Goal: Transaction & Acquisition: Book appointment/travel/reservation

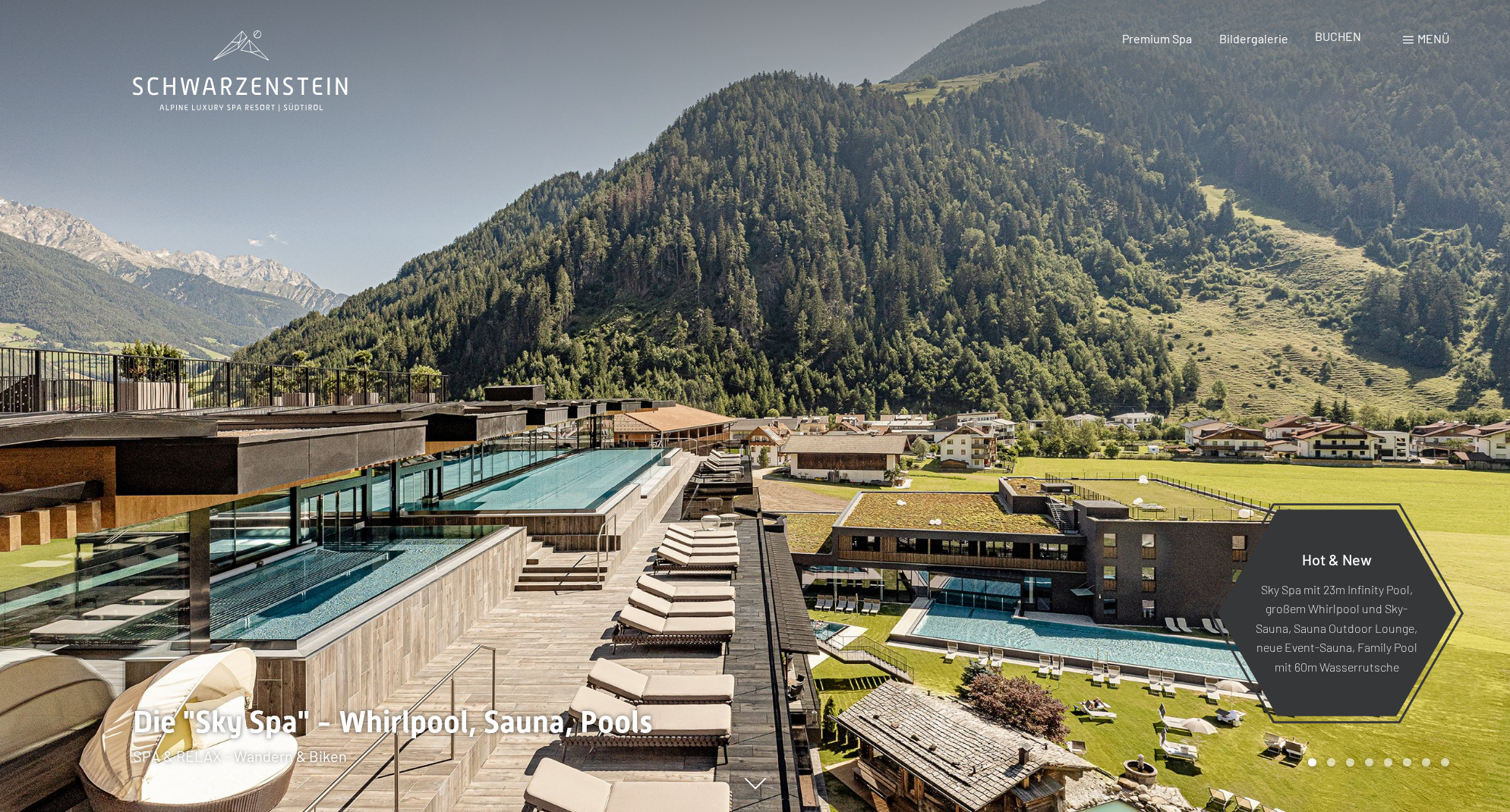
click at [1348, 44] on div "BUCHEN" at bounding box center [1337, 37] width 46 height 17
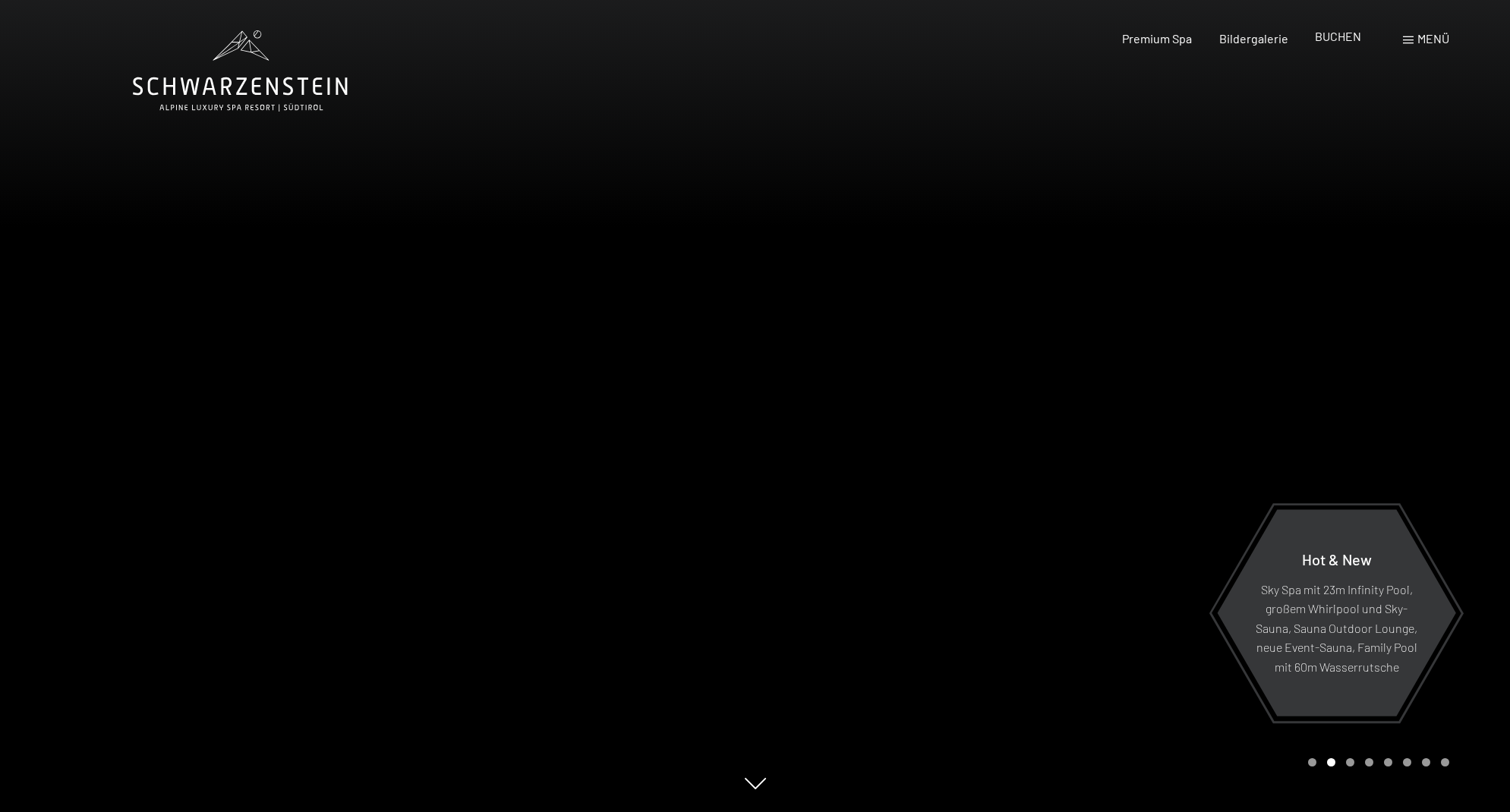
click at [1331, 36] on span "BUCHEN" at bounding box center [1337, 36] width 46 height 14
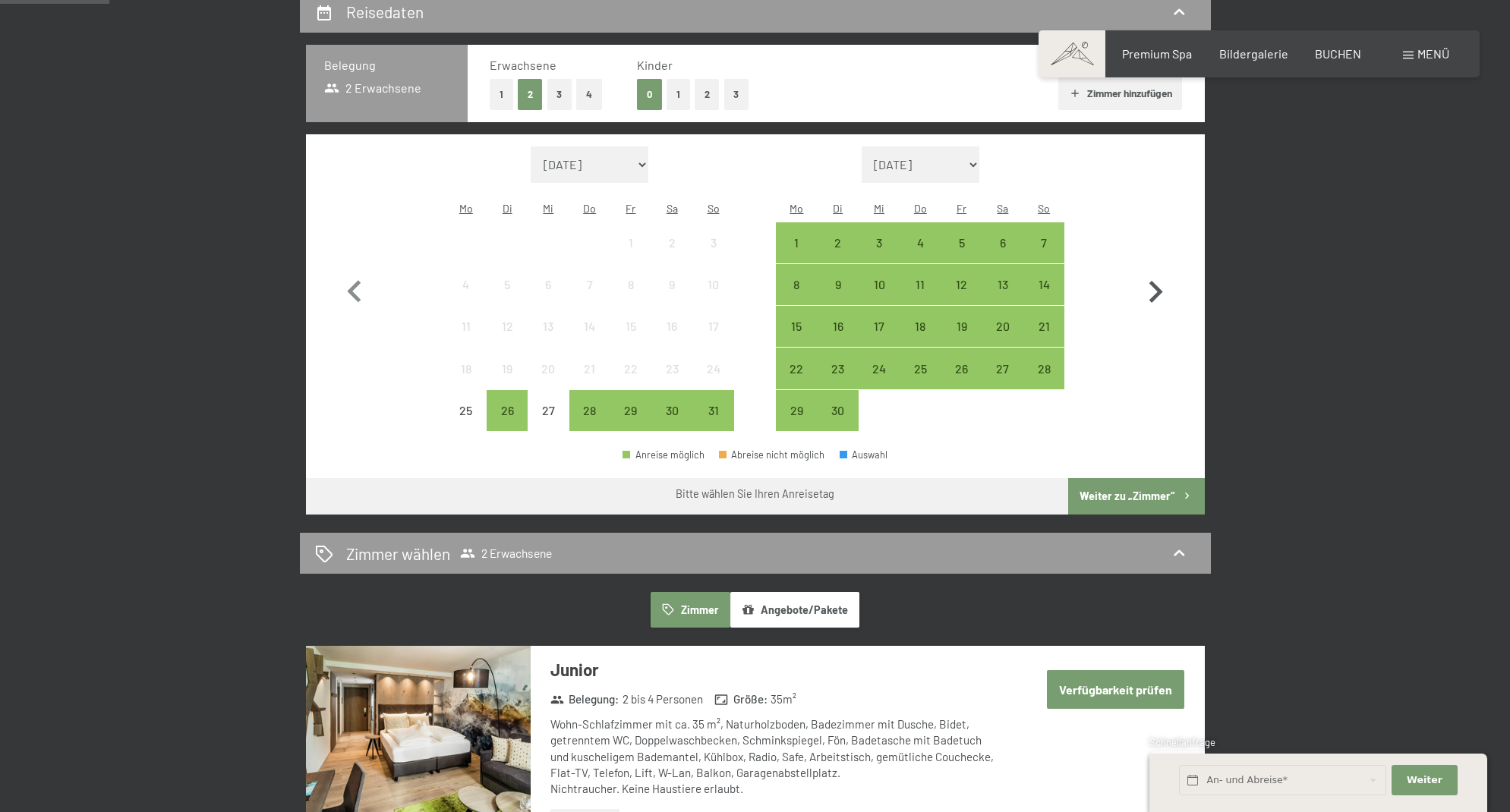
scroll to position [373, 0]
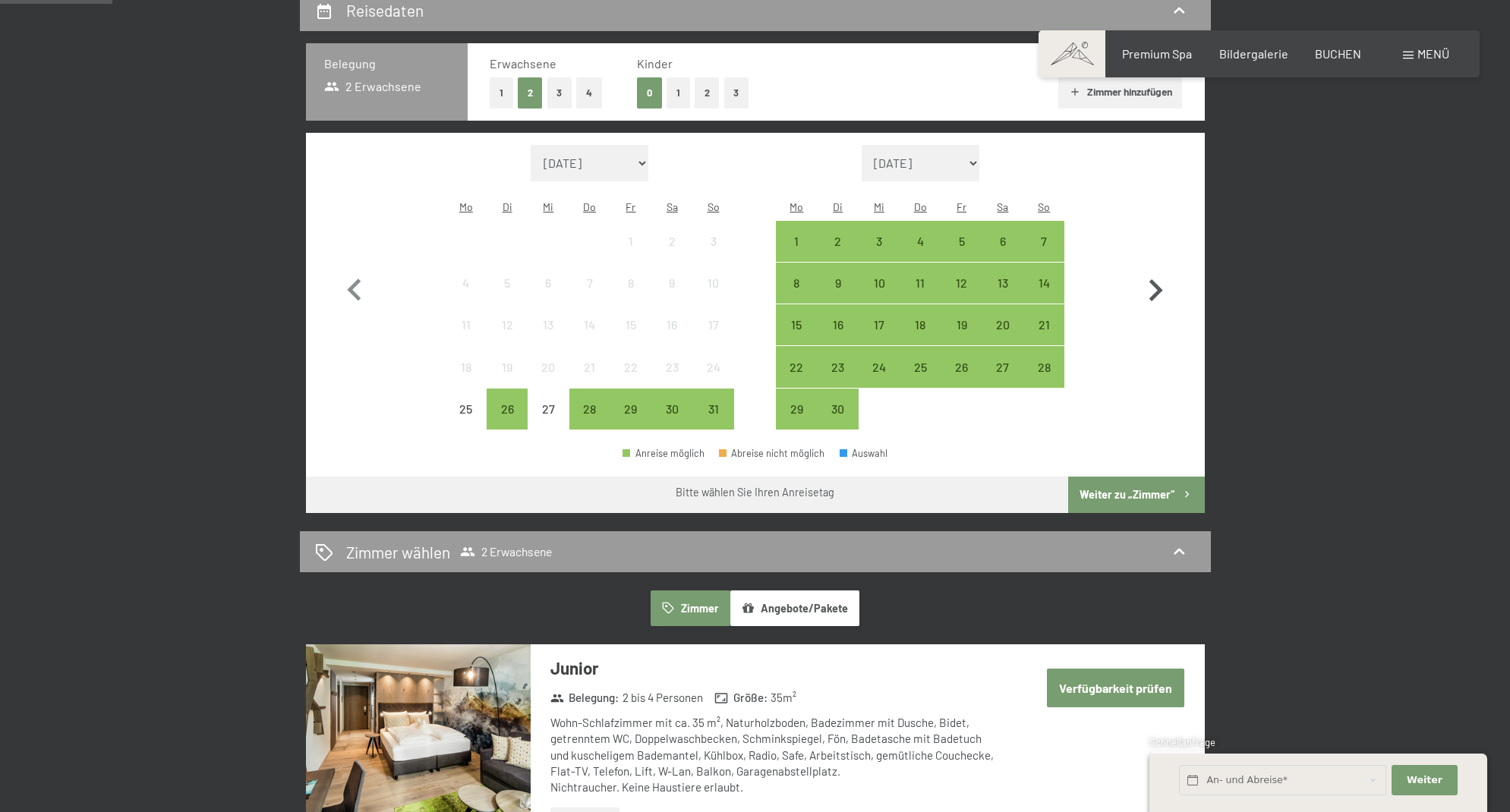
click at [1152, 279] on icon "button" at bounding box center [1155, 290] width 44 height 44
select select "2025-09-01"
select select "2025-10-01"
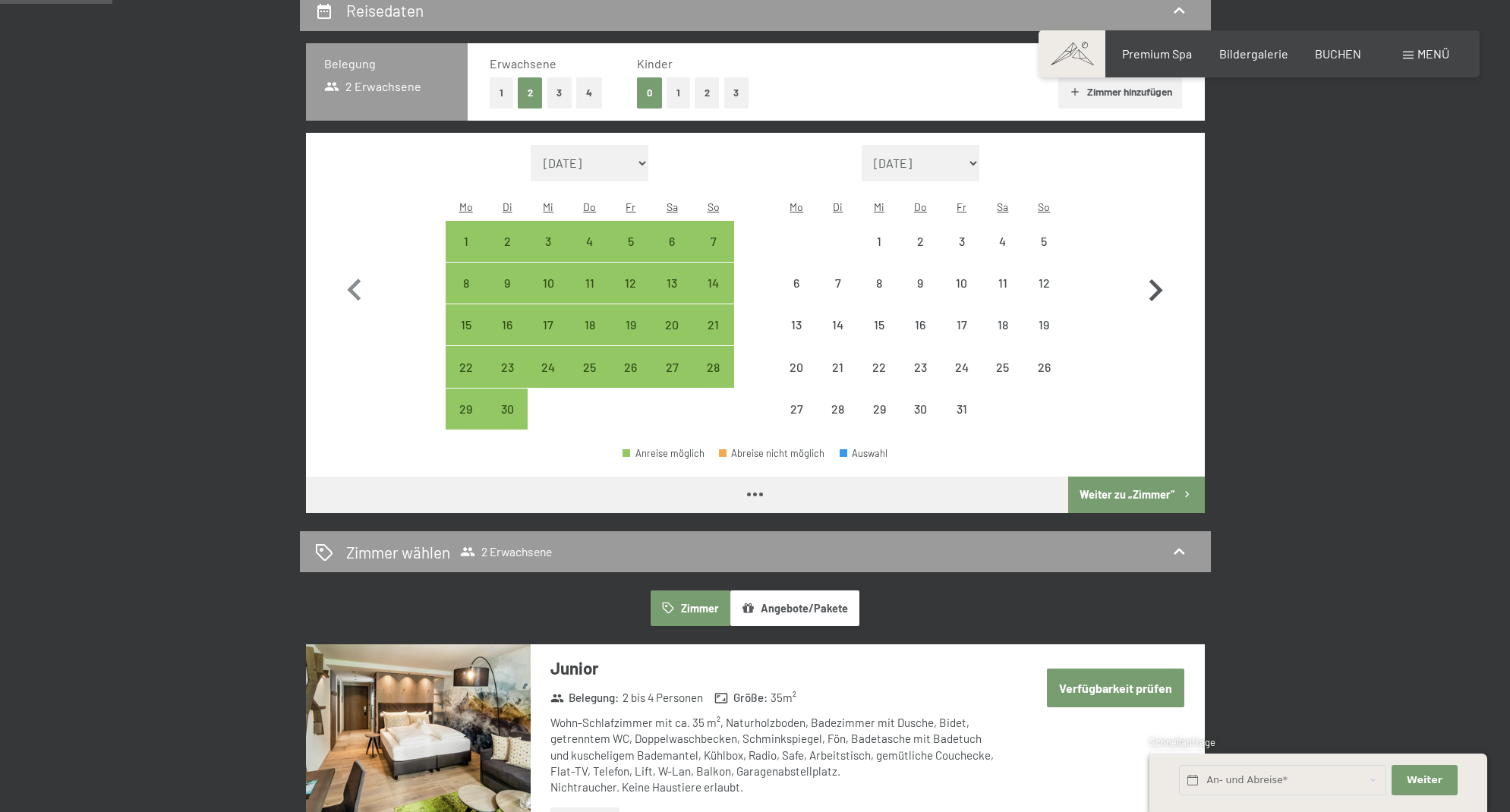
click at [1152, 279] on icon "button" at bounding box center [1155, 290] width 44 height 44
select select "2025-10-01"
select select "2025-11-01"
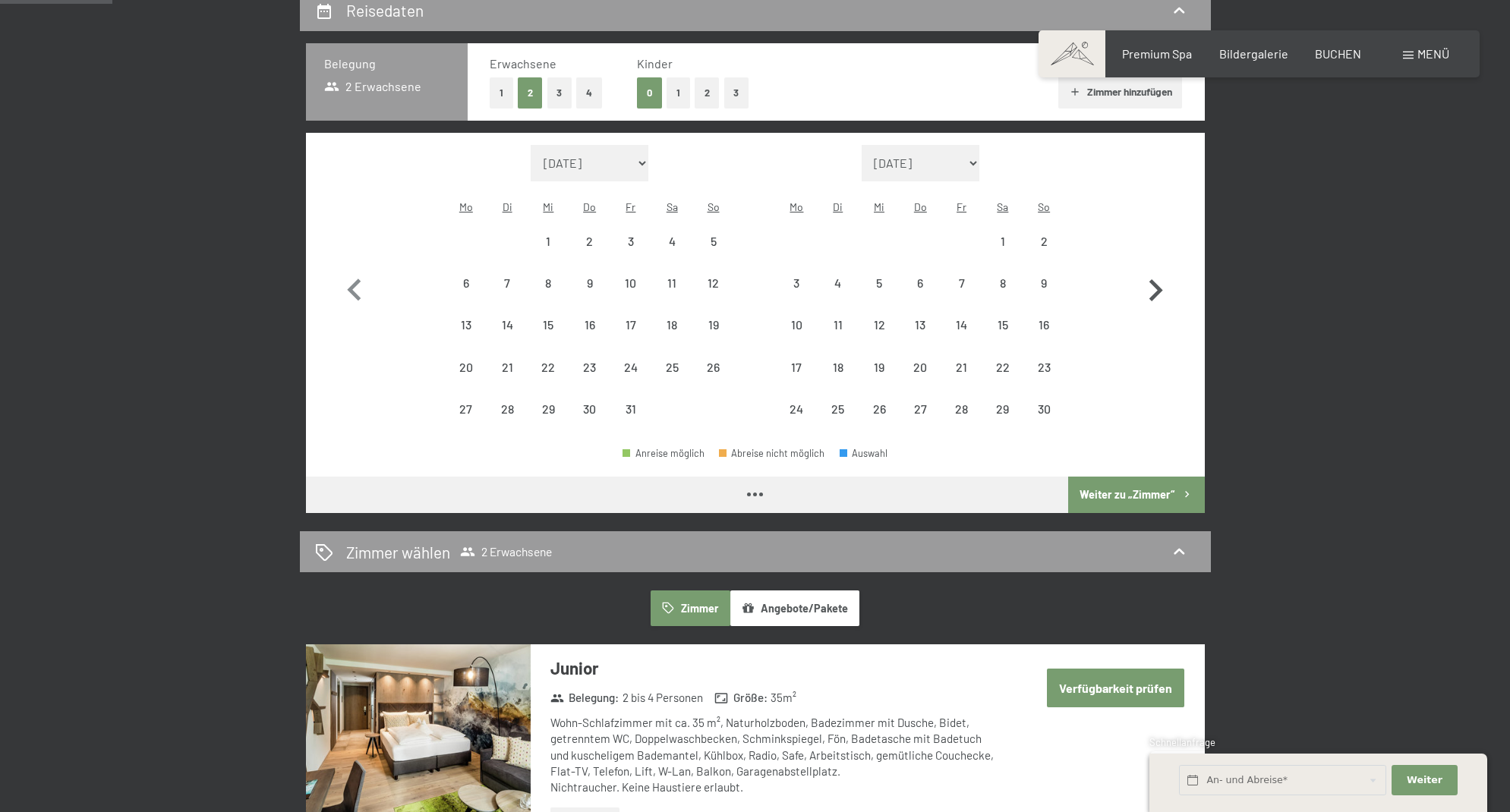
click at [1152, 279] on icon "button" at bounding box center [1155, 290] width 44 height 44
select select "2025-11-01"
select select "2025-12-01"
click at [1152, 279] on icon "button" at bounding box center [1155, 290] width 44 height 44
select select "2025-12-01"
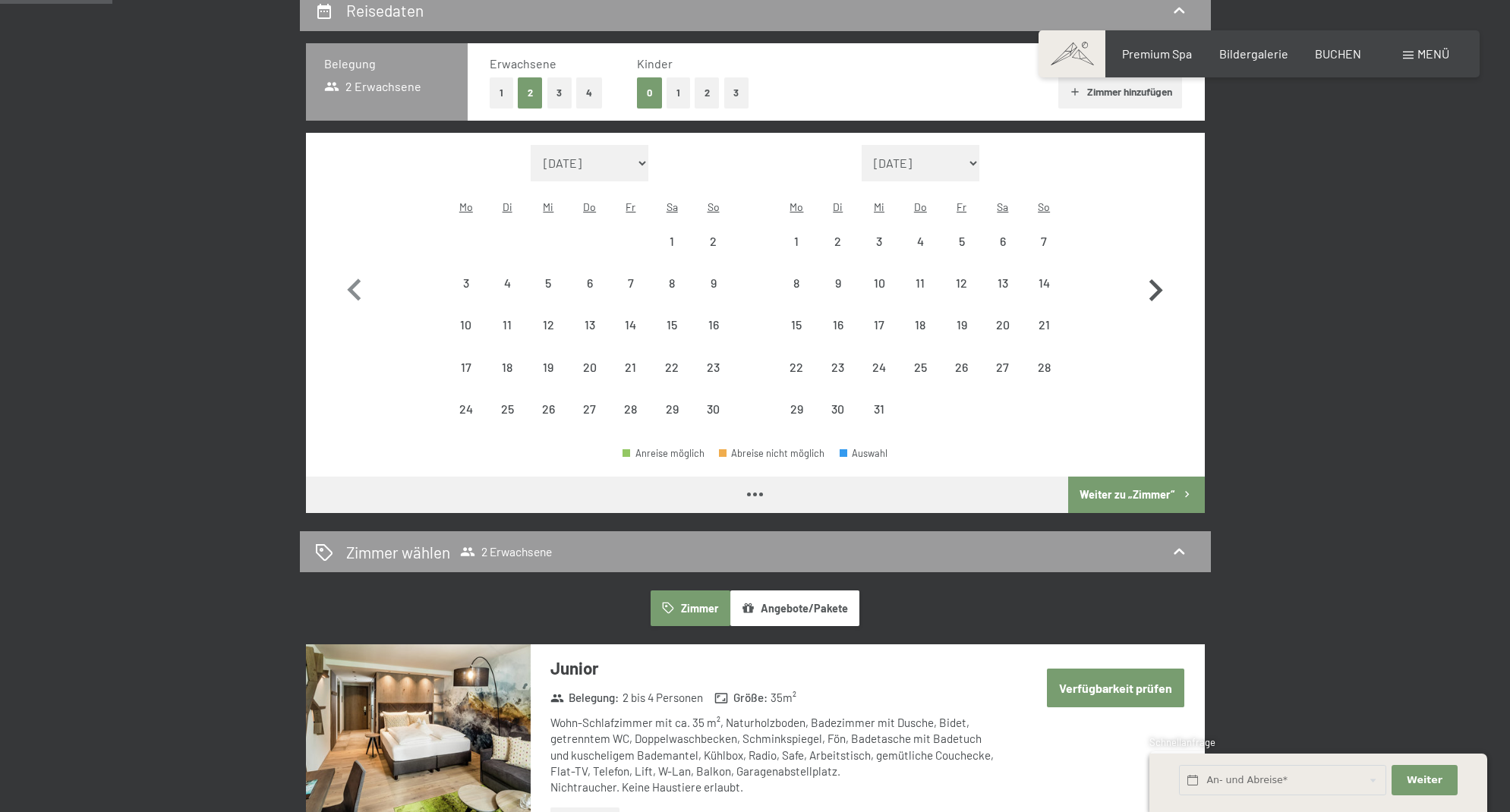
select select "2026-01-01"
click at [1152, 279] on icon "button" at bounding box center [1155, 290] width 44 height 44
select select "2026-02-01"
select select "2026-03-01"
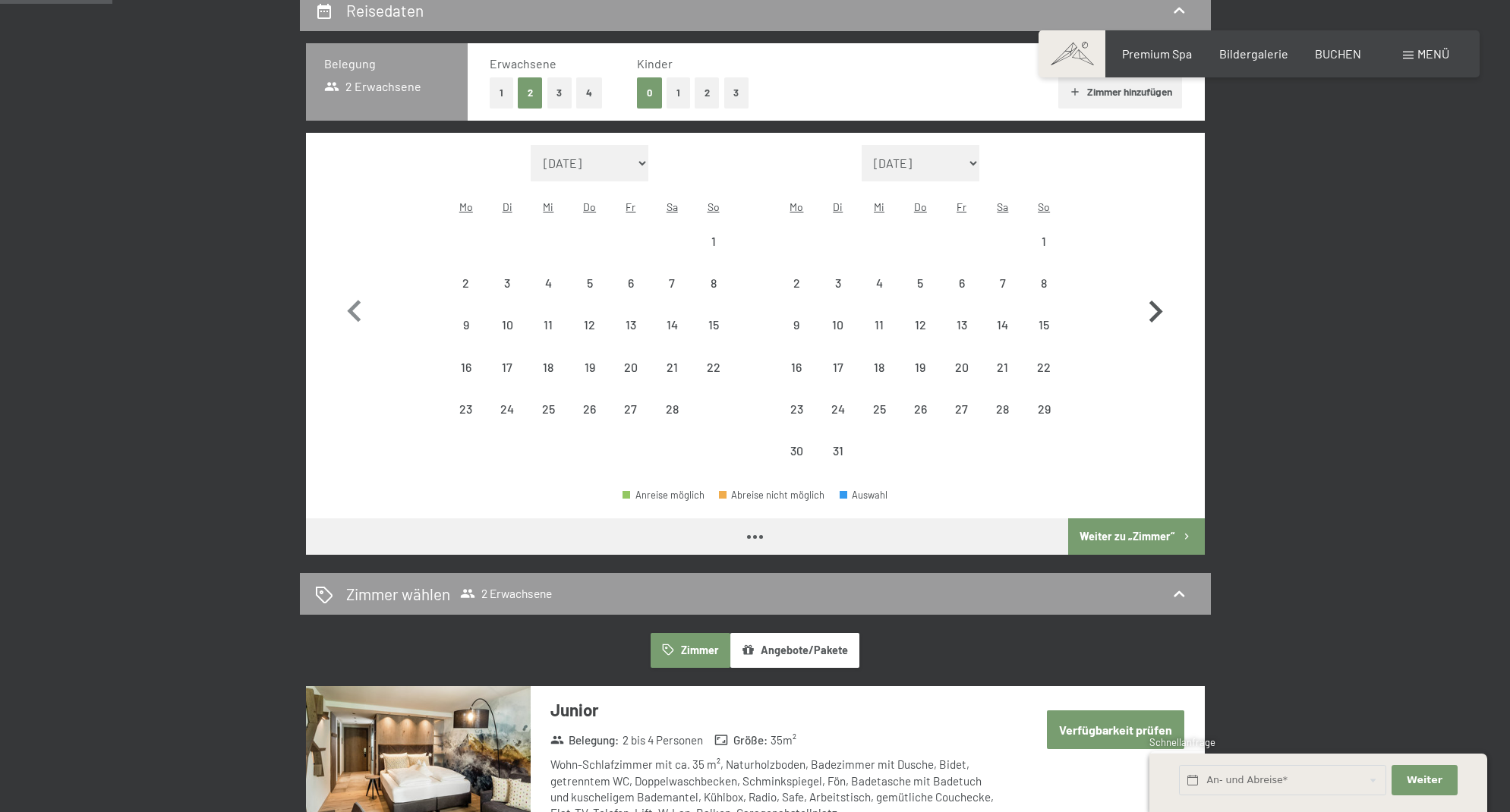
click at [1152, 290] on icon "button" at bounding box center [1155, 311] width 44 height 44
select select "2026-03-01"
select select "2026-04-01"
click at [1152, 290] on icon "button" at bounding box center [1155, 311] width 44 height 44
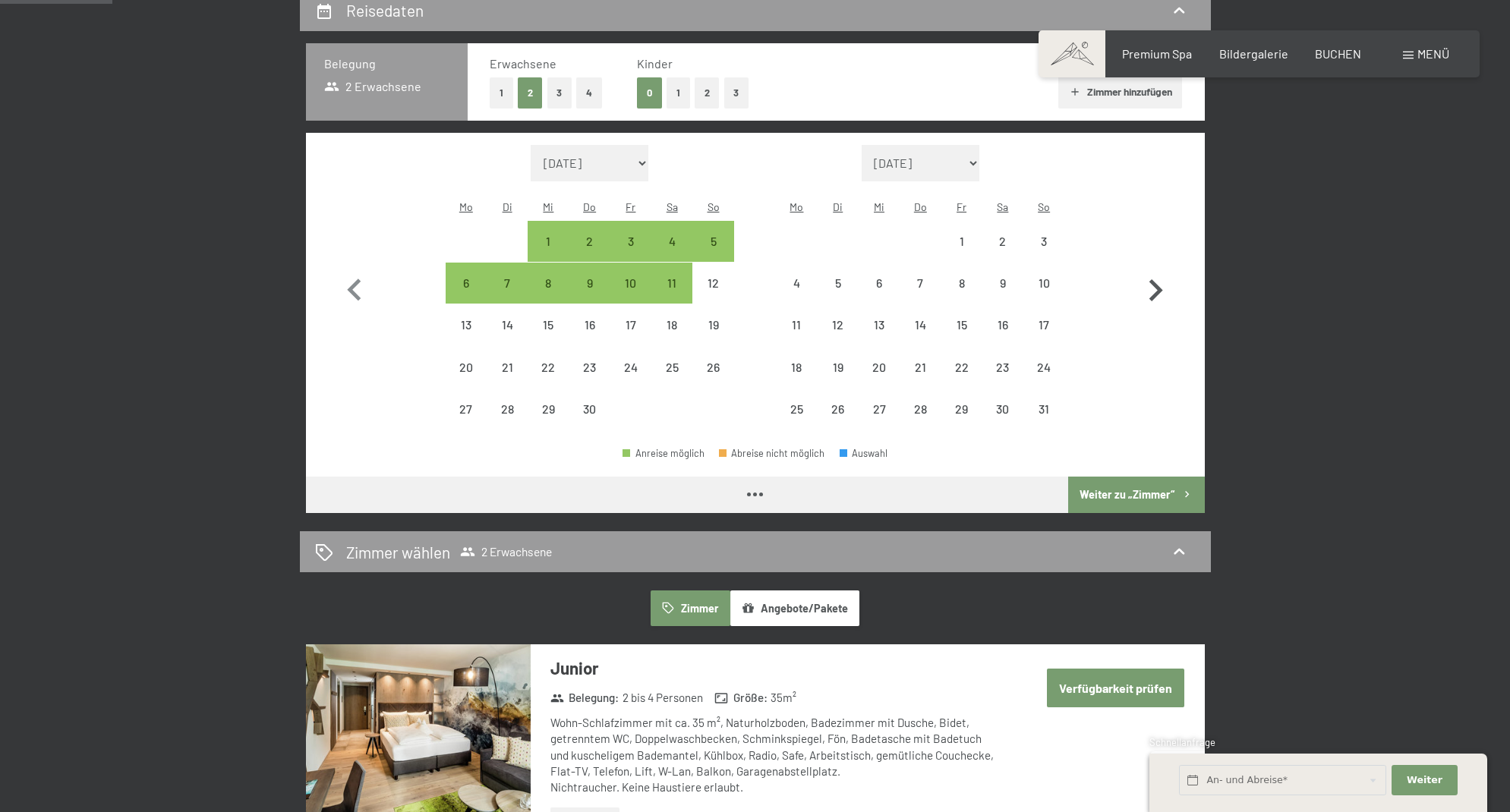
click at [1152, 279] on icon "button" at bounding box center [1155, 290] width 44 height 44
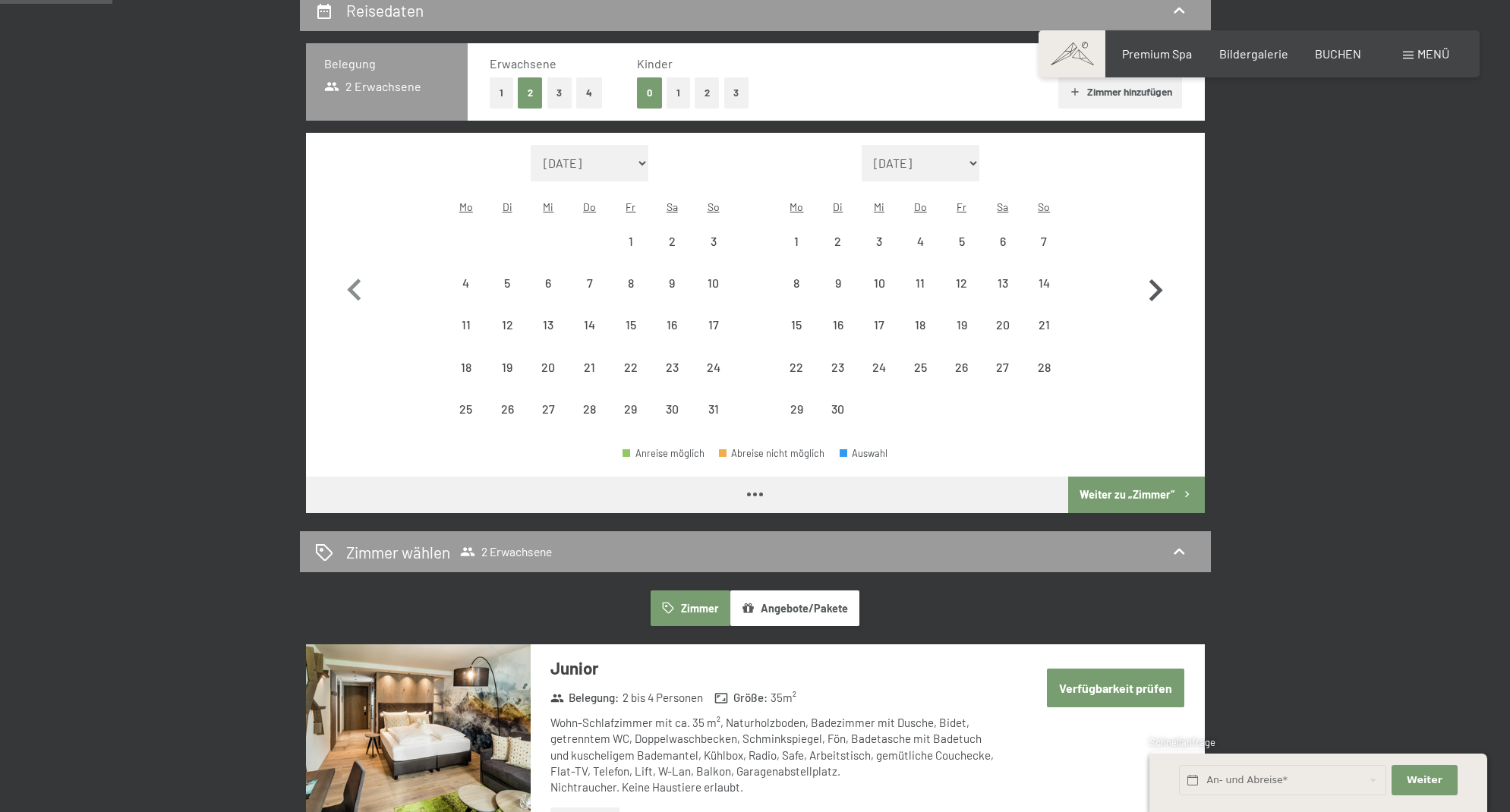
select select "2026-05-01"
select select "2026-06-01"
click at [1152, 278] on icon "button" at bounding box center [1155, 290] width 44 height 44
select select "2026-06-01"
select select "2026-07-01"
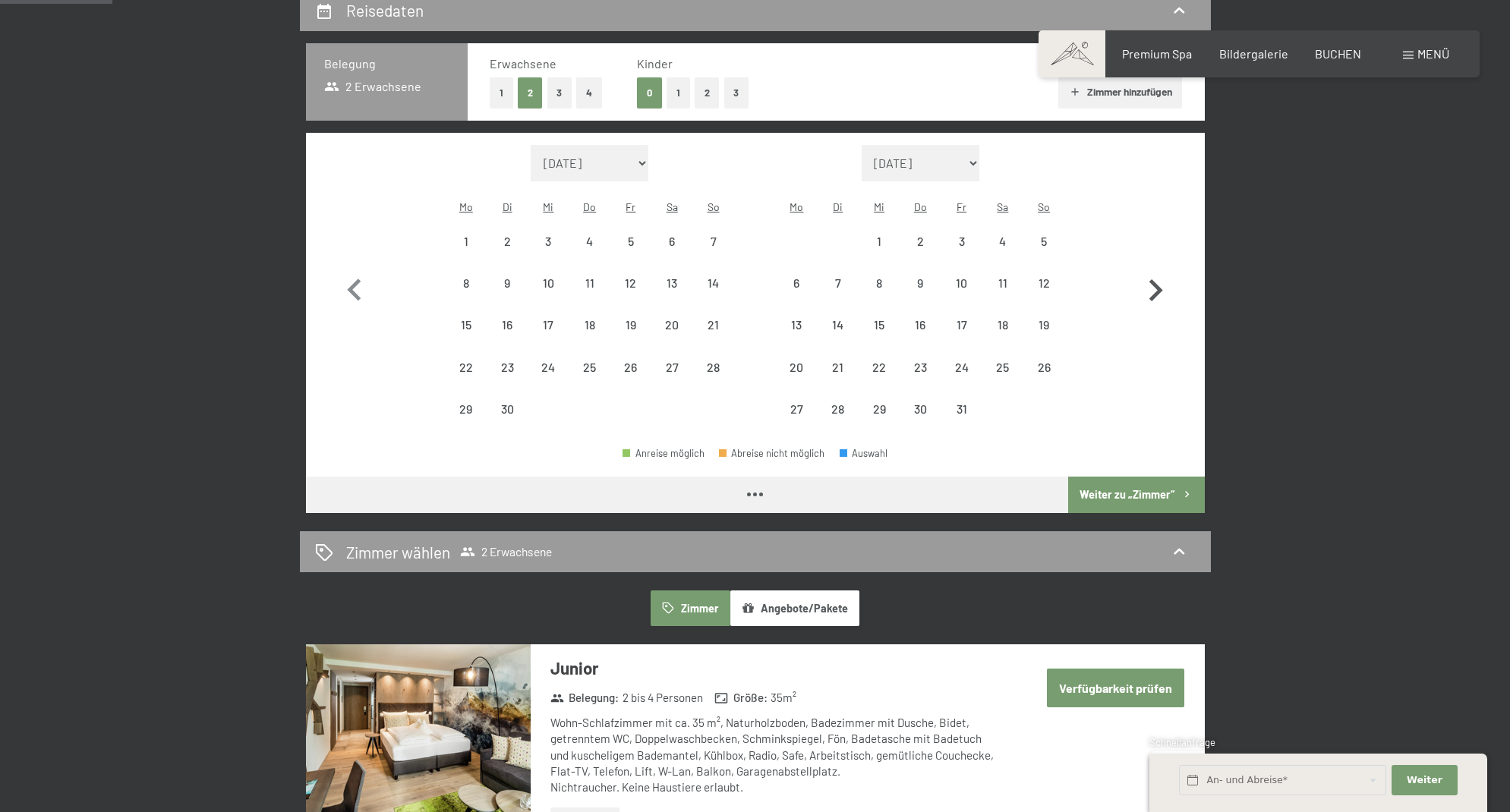
click at [1152, 278] on icon "button" at bounding box center [1155, 290] width 44 height 44
select select "2026-07-01"
select select "2026-08-01"
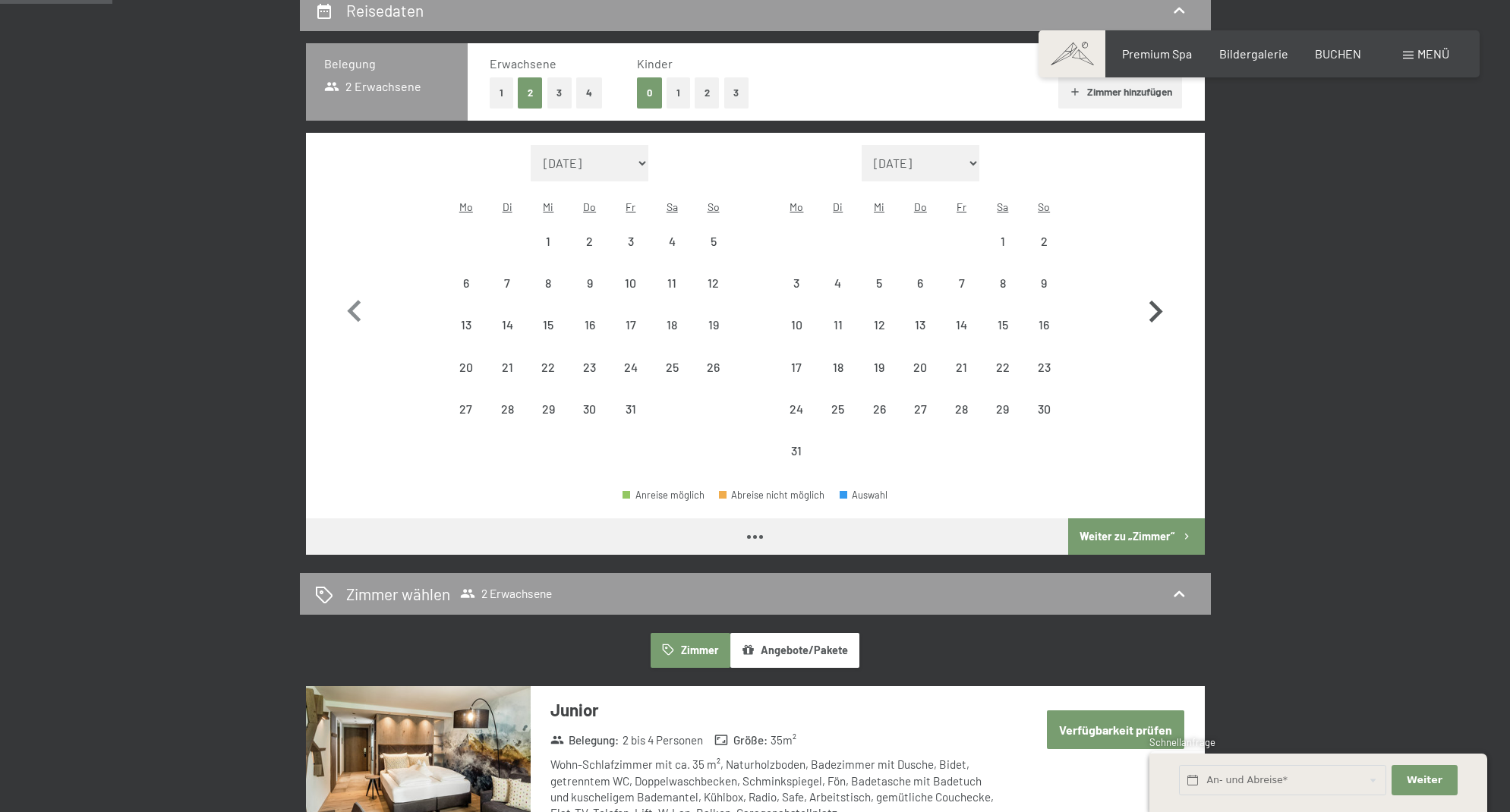
select select "2026-07-01"
select select "2026-08-01"
select select "2026-07-01"
select select "2026-08-01"
click at [1152, 290] on icon "button" at bounding box center [1155, 311] width 44 height 44
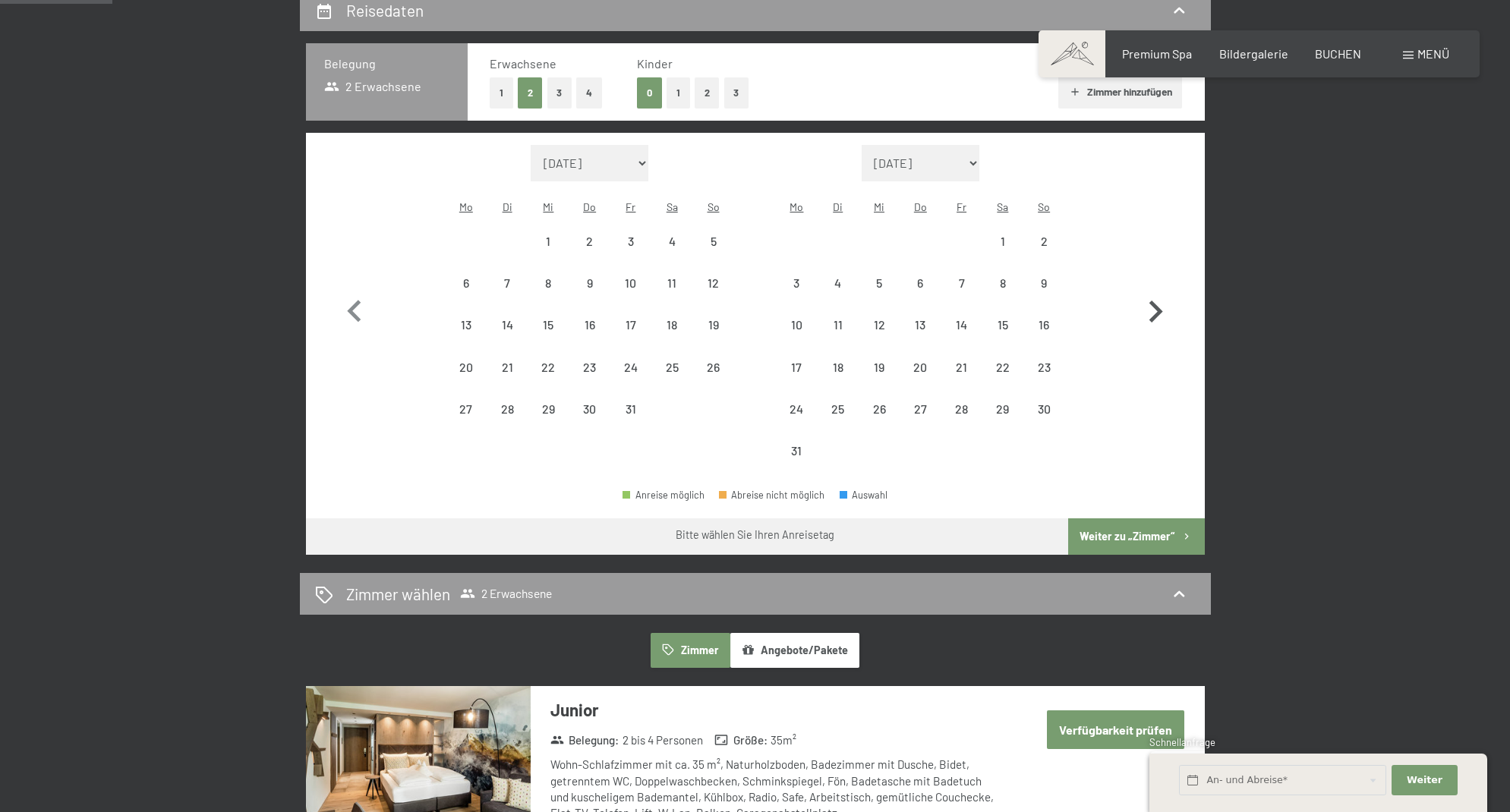
select select "2026-08-01"
select select "2026-09-01"
select select "2026-08-01"
select select "2026-09-01"
click at [960, 235] on div "4" at bounding box center [961, 254] width 38 height 38
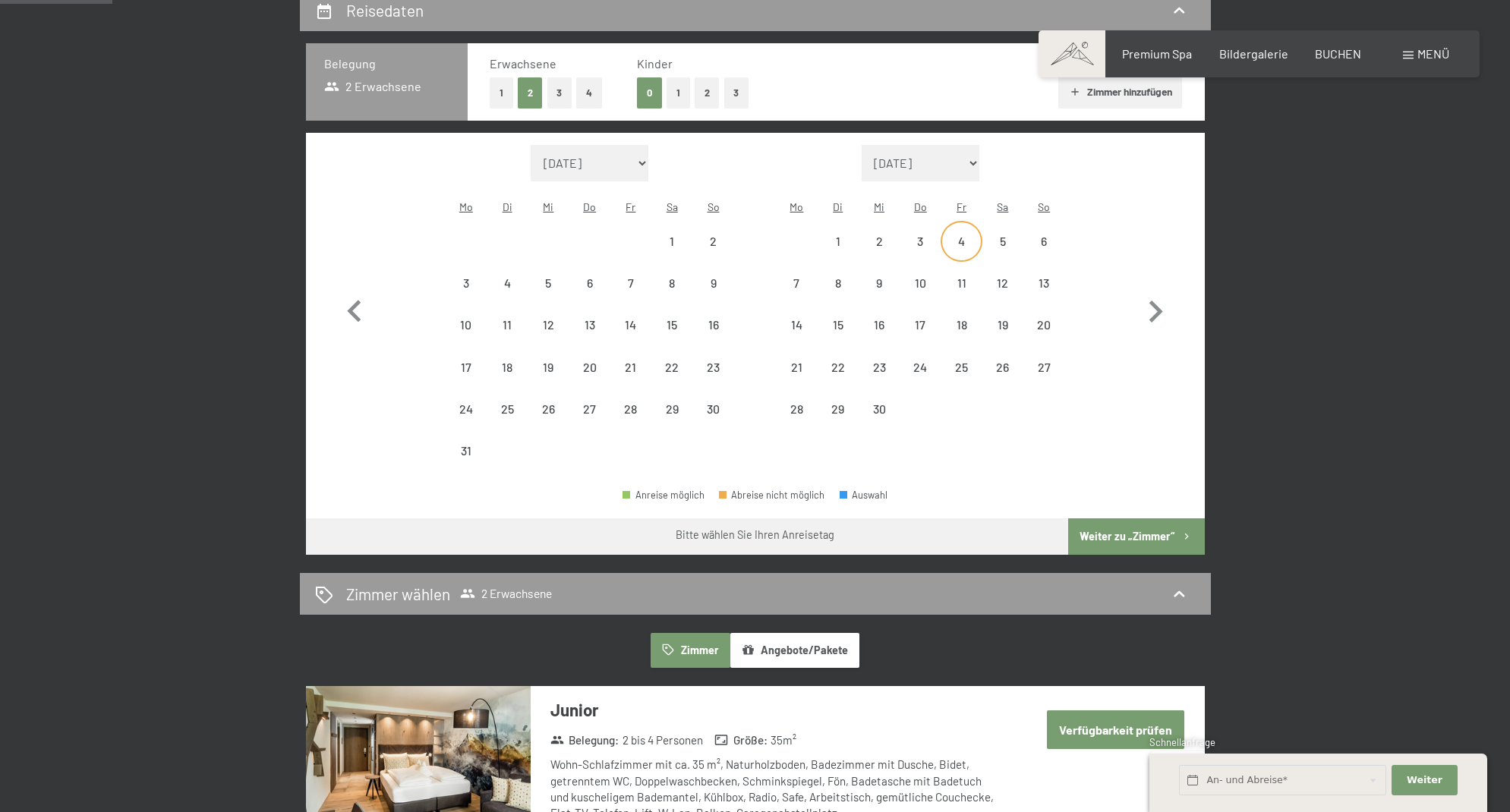
select select "2026-08-01"
select select "2026-09-01"
click at [967, 277] on div "11" at bounding box center [961, 295] width 38 height 38
select select "2026-08-01"
select select "2026-09-01"
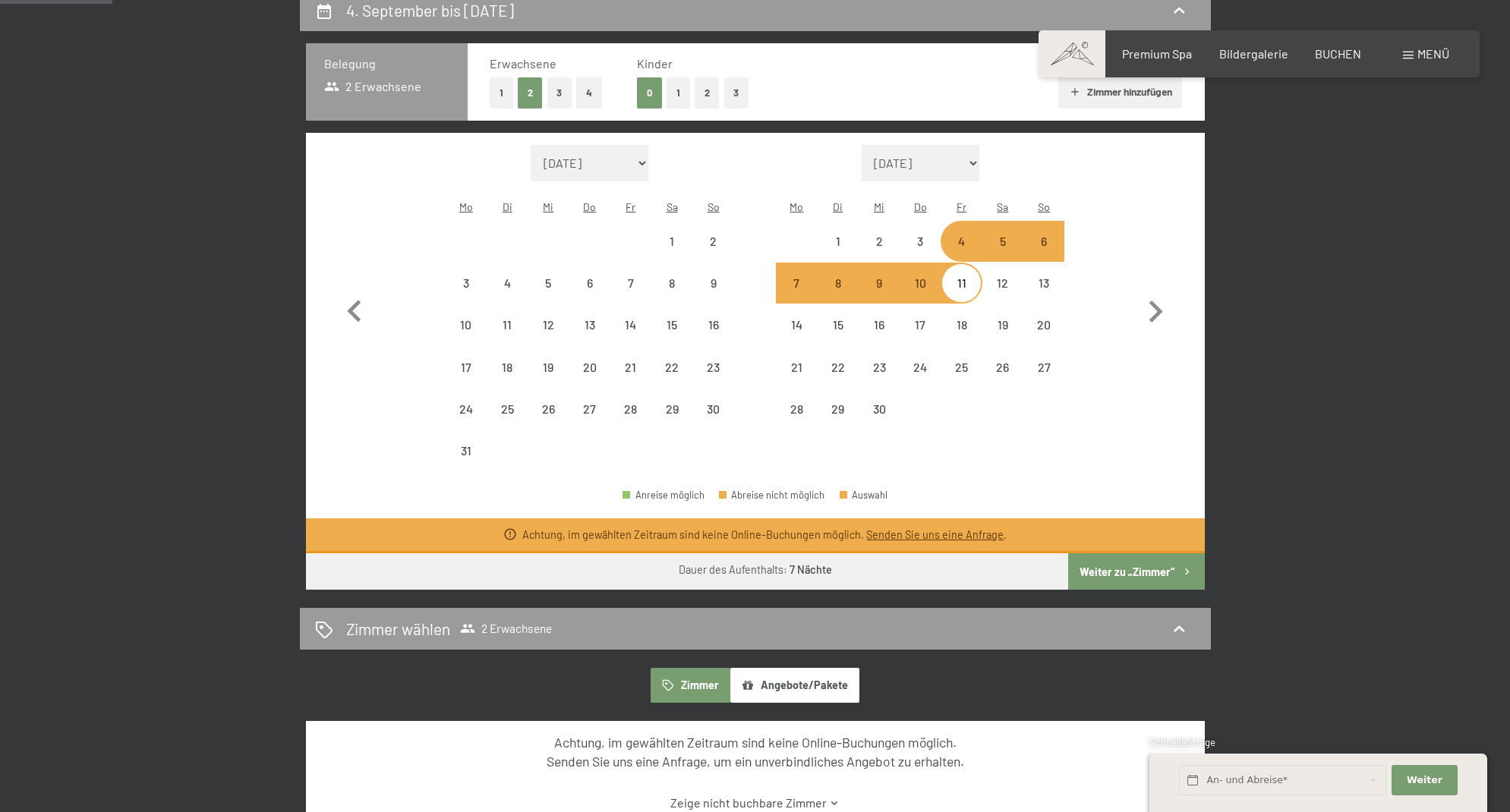
click at [933, 277] on div "10" at bounding box center [919, 295] width 38 height 38
select select "2026-08-01"
select select "2026-09-01"
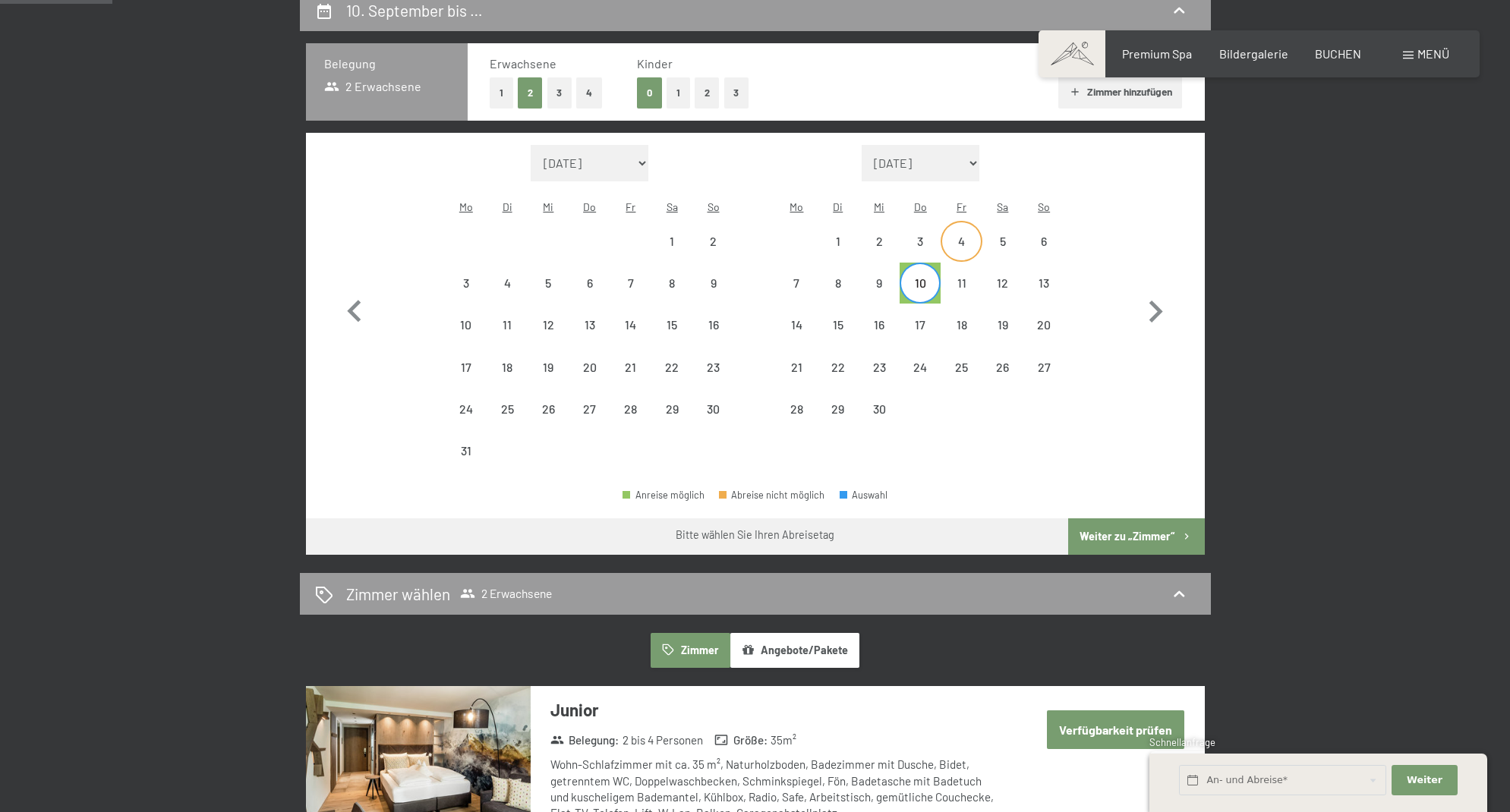
click at [955, 237] on div "4" at bounding box center [961, 254] width 38 height 38
select select "2026-08-01"
select select "2026-09-01"
click at [929, 277] on div "10" at bounding box center [919, 295] width 38 height 38
select select "2026-08-01"
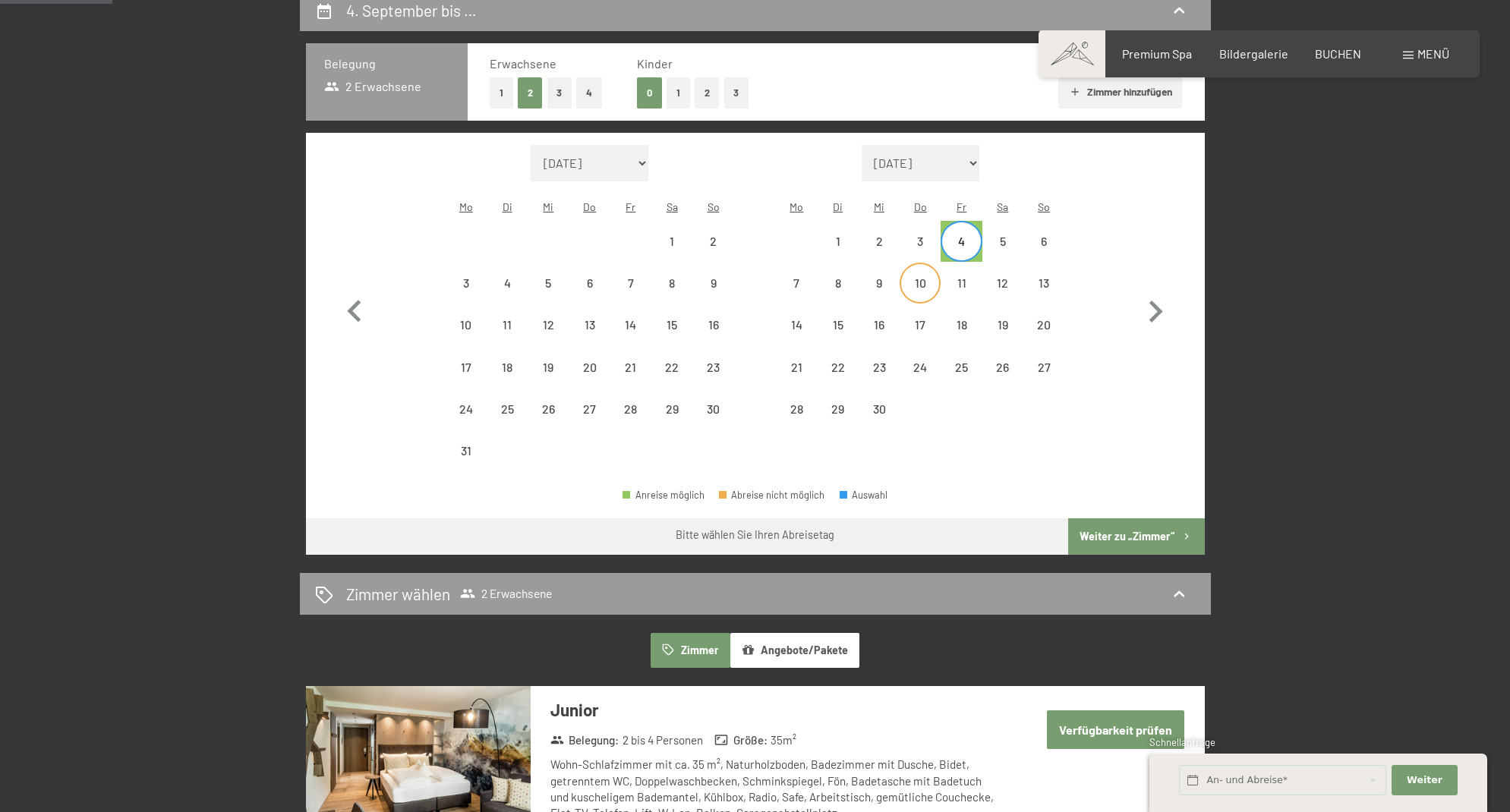
select select "2026-09-01"
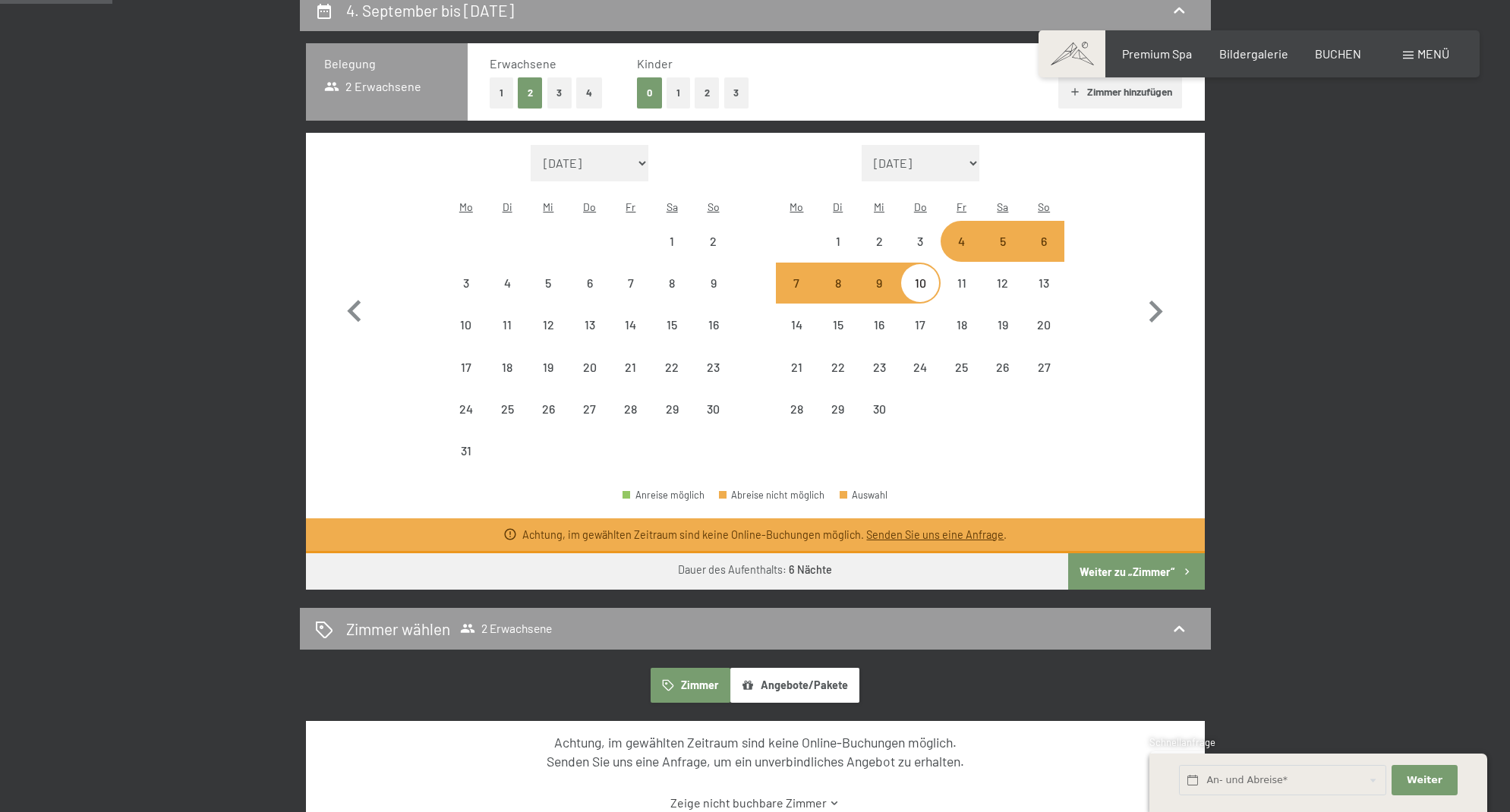
click at [782, 668] on button "Angebote/Pakete" at bounding box center [795, 685] width 129 height 35
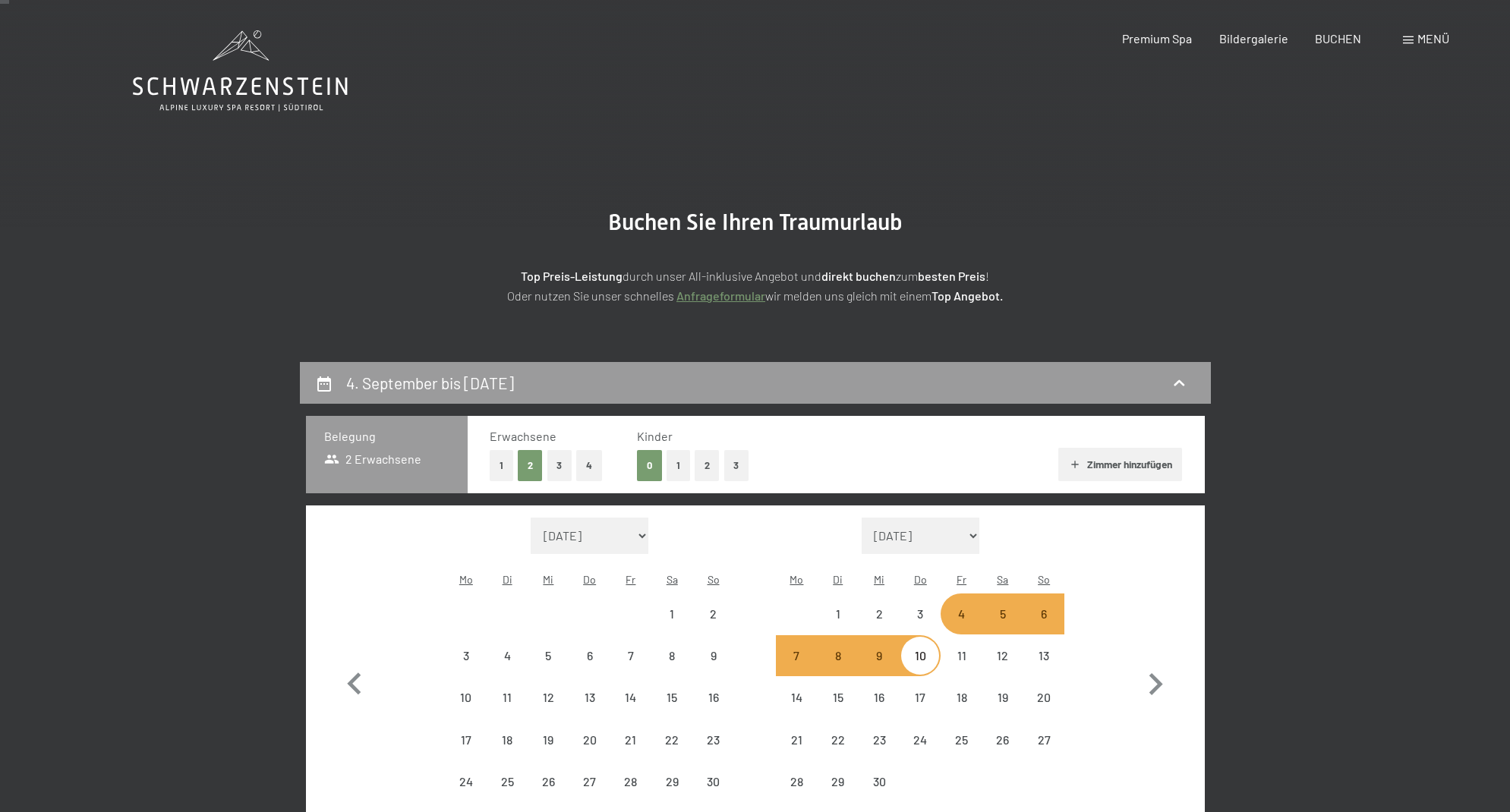
scroll to position [0, 0]
click at [957, 608] on div "4" at bounding box center [961, 626] width 38 height 38
select select "2026-08-01"
select select "2026-09-01"
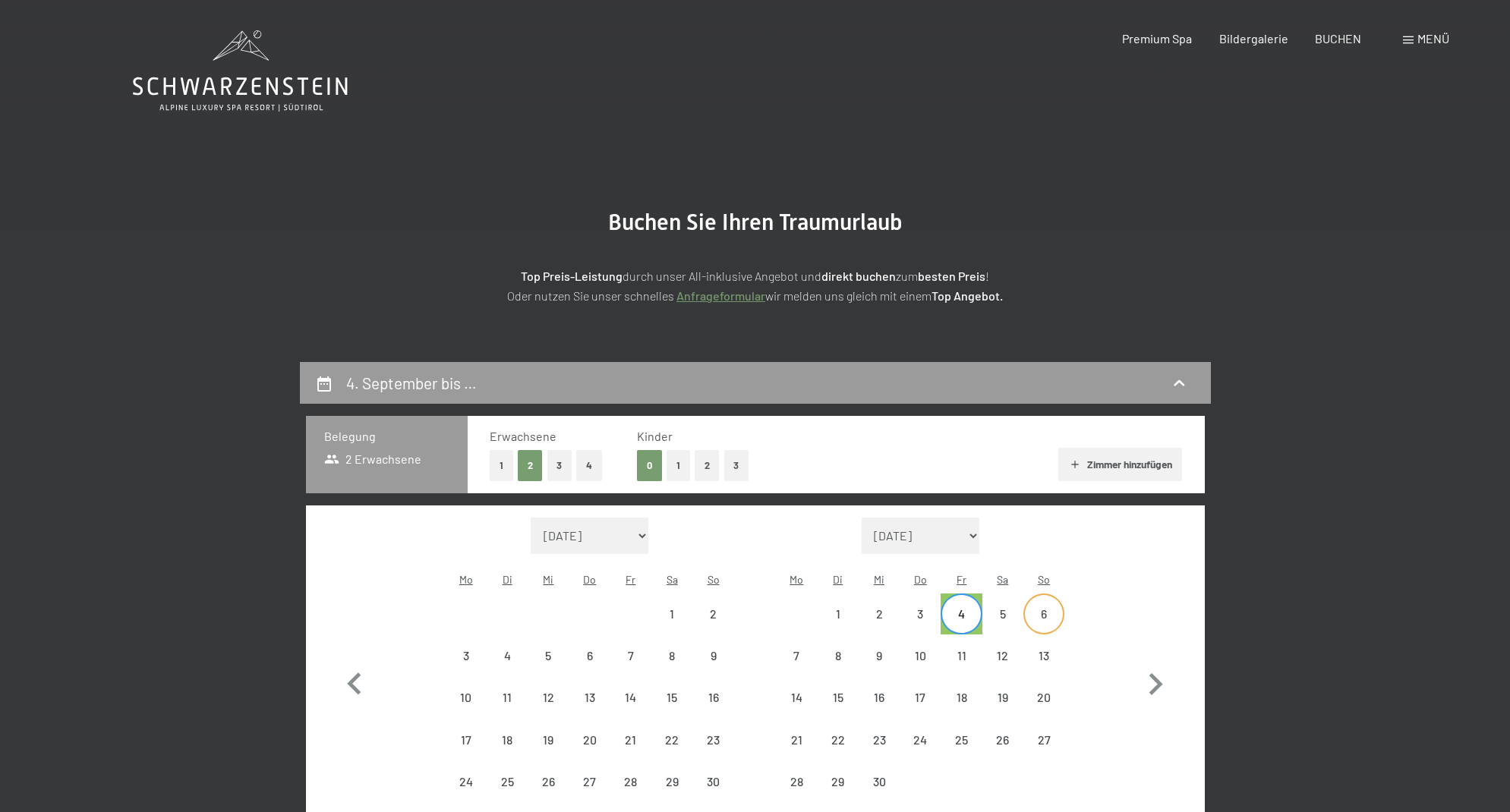
click at [1039, 608] on div "6" at bounding box center [1043, 626] width 38 height 38
select select "2026-08-01"
select select "2026-09-01"
click at [361, 674] on icon "button" at bounding box center [354, 684] width 44 height 44
select select "2026-07-01"
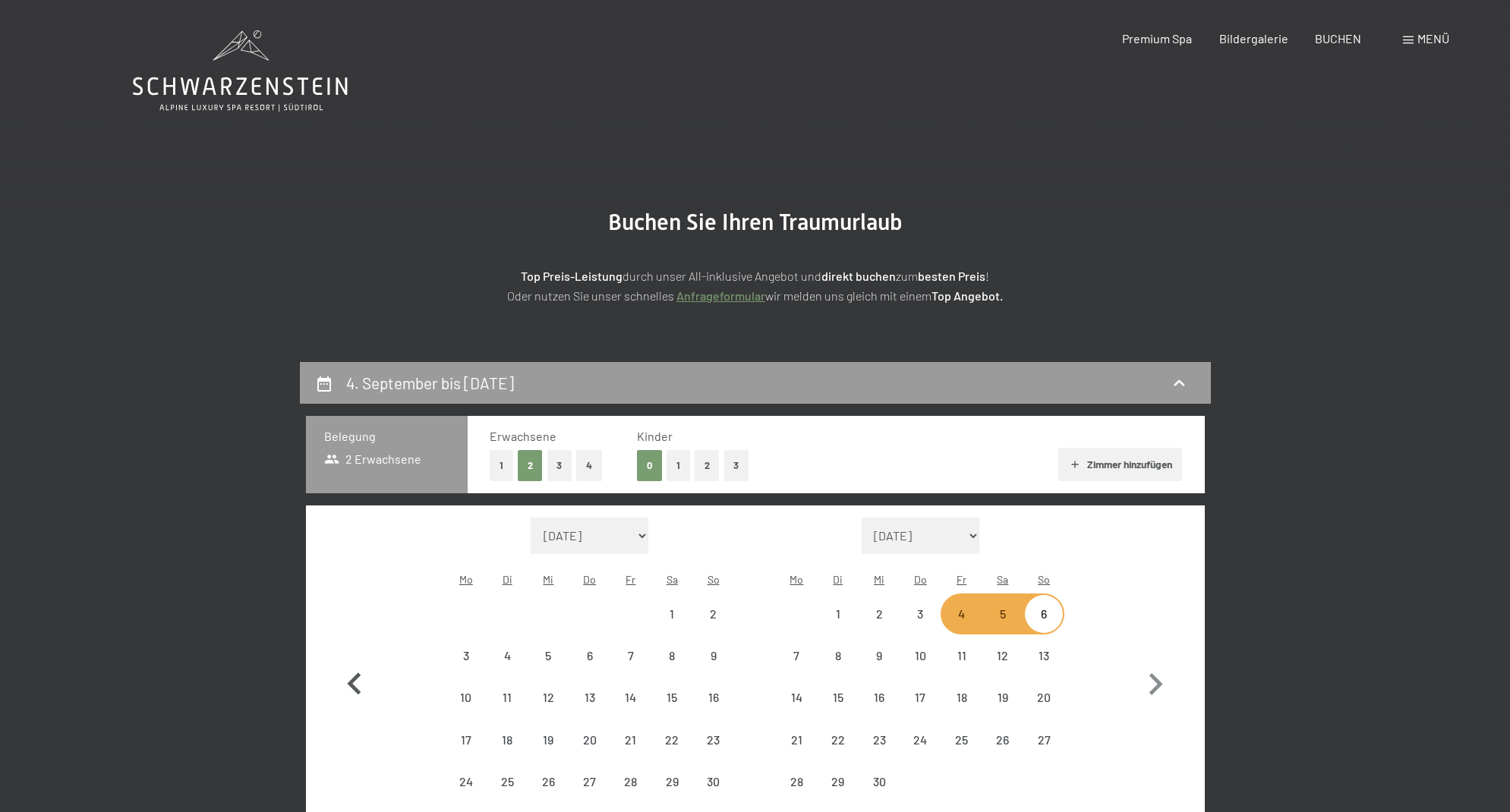
select select "2026-08-01"
click at [363, 674] on icon "button" at bounding box center [354, 684] width 44 height 44
select select "2026-06-01"
select select "2026-07-01"
click at [639, 608] on div "5" at bounding box center [630, 626] width 38 height 38
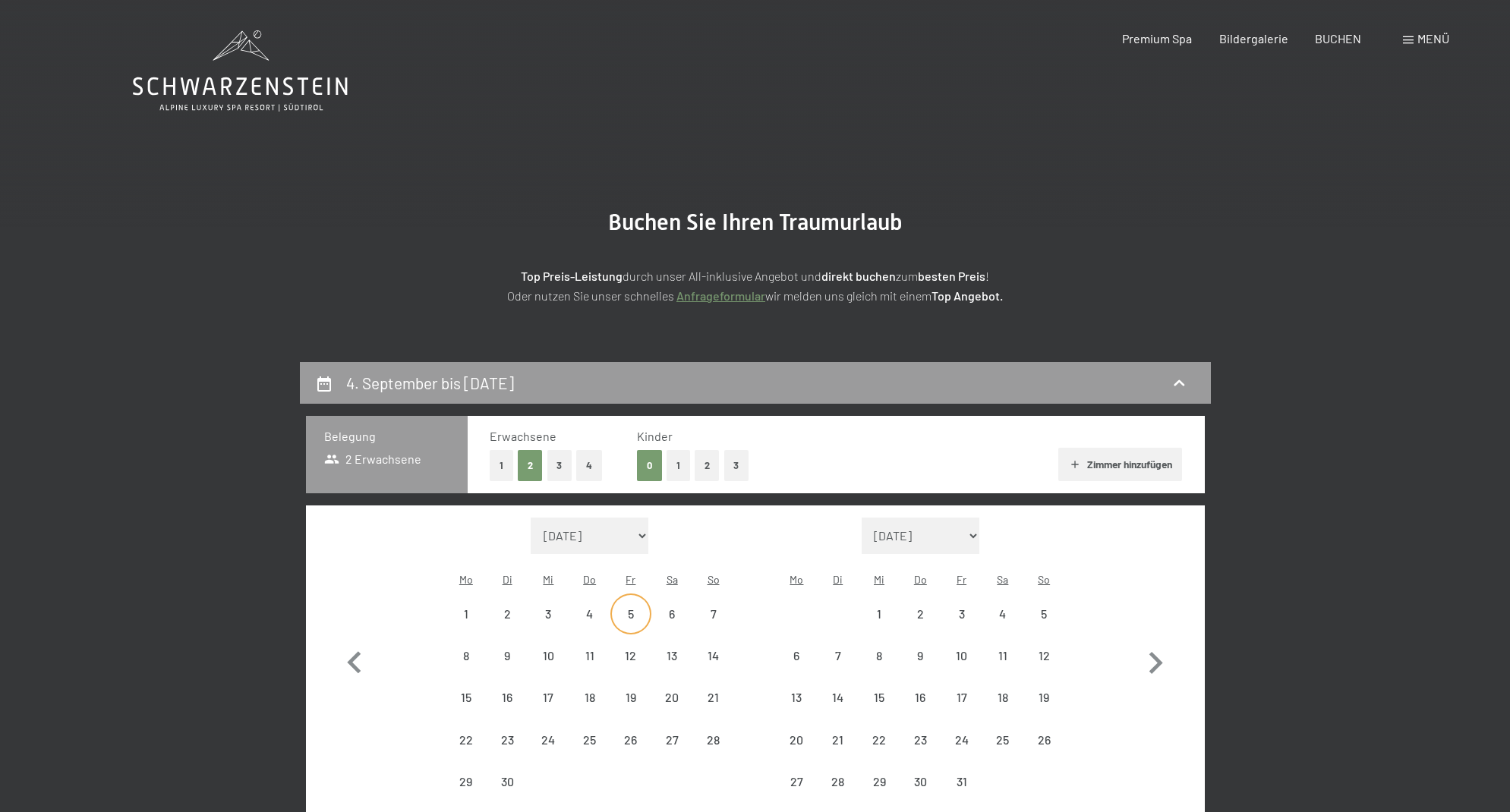
select select "2026-06-01"
select select "2026-07-01"
click at [639, 649] on div "12" at bounding box center [630, 668] width 38 height 38
select select "2026-06-01"
select select "2026-07-01"
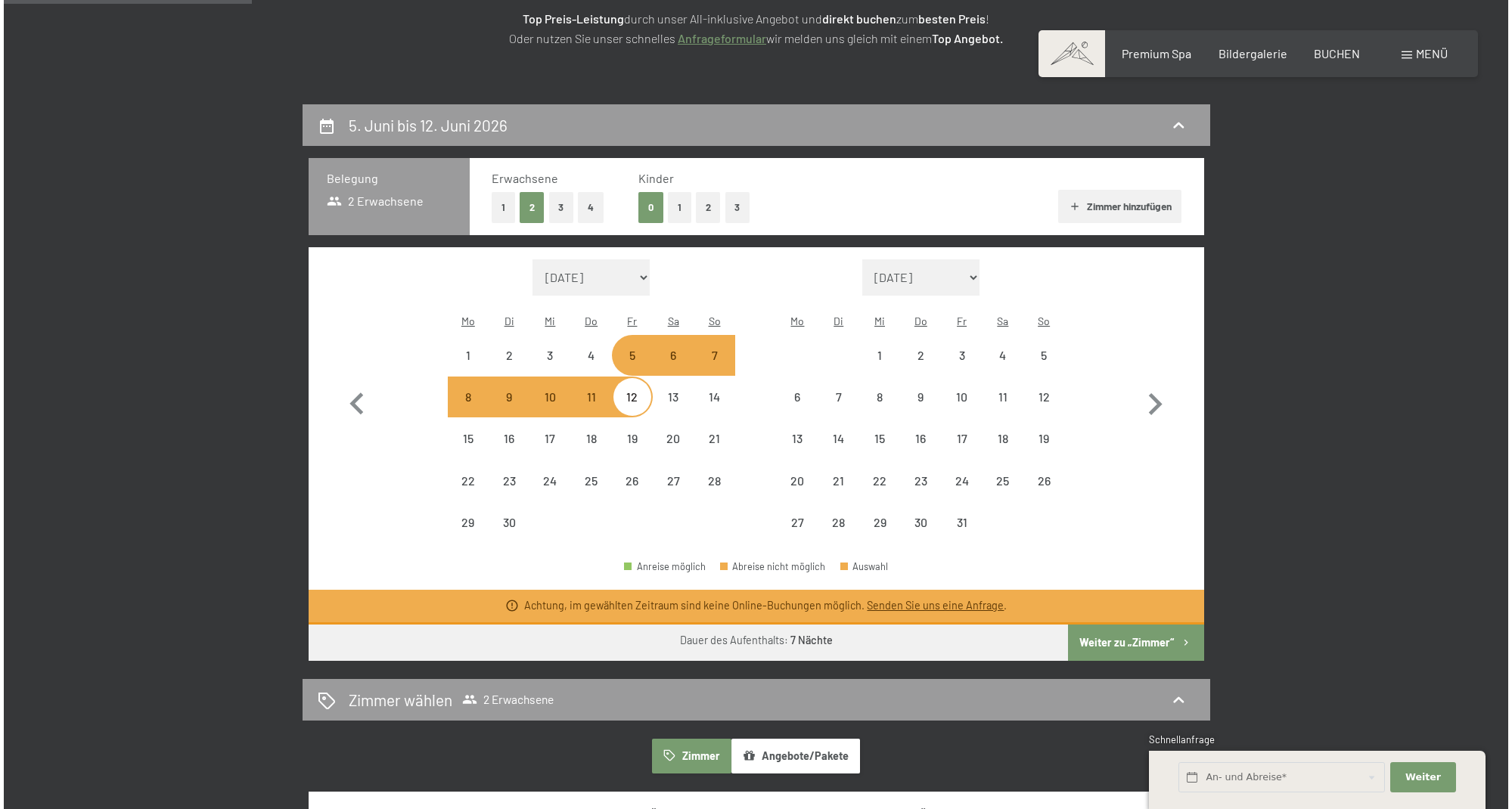
scroll to position [259, 0]
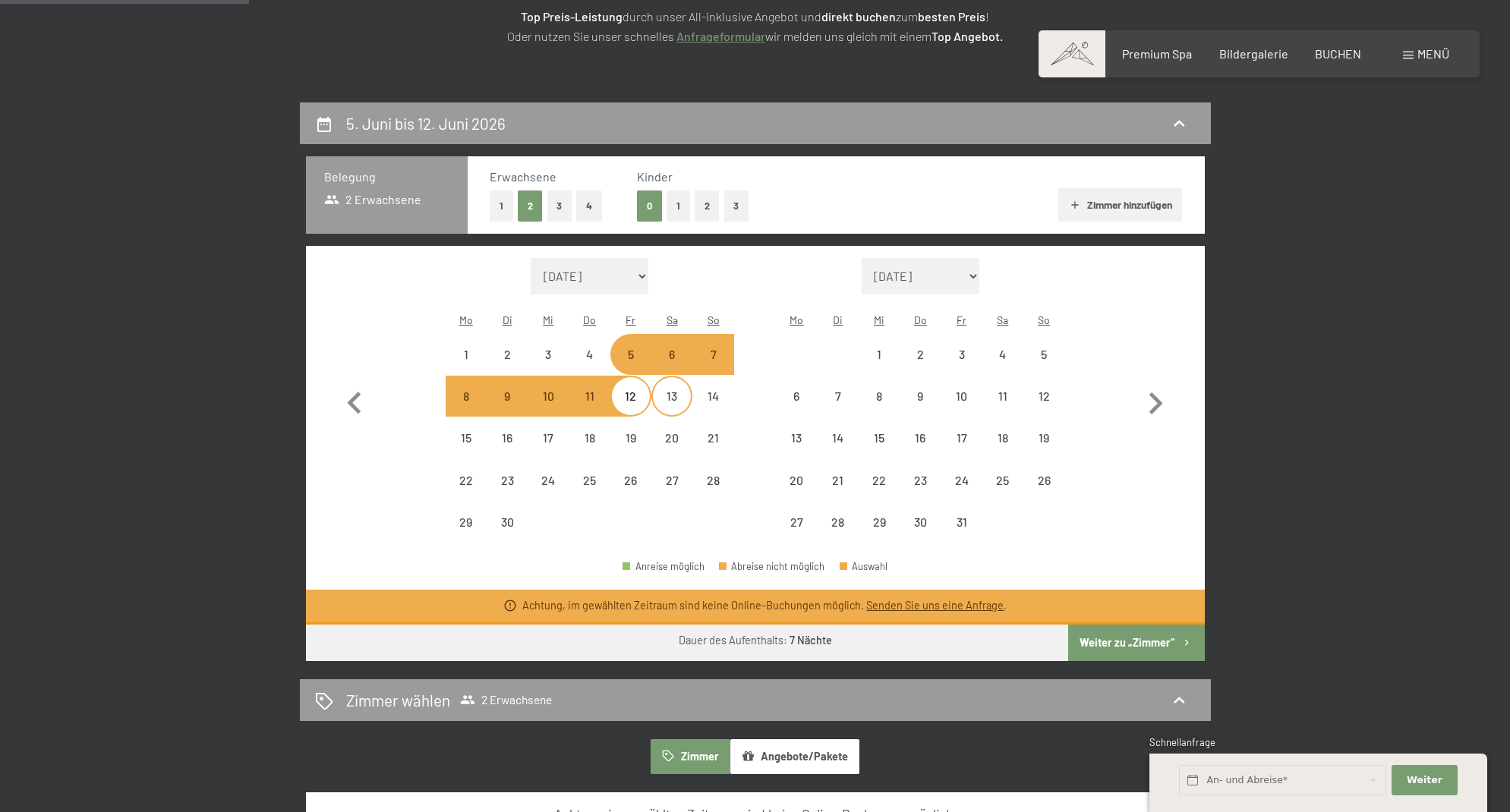
click at [674, 390] on div "13" at bounding box center [671, 408] width 38 height 38
select select "2026-06-01"
select select "2026-07-01"
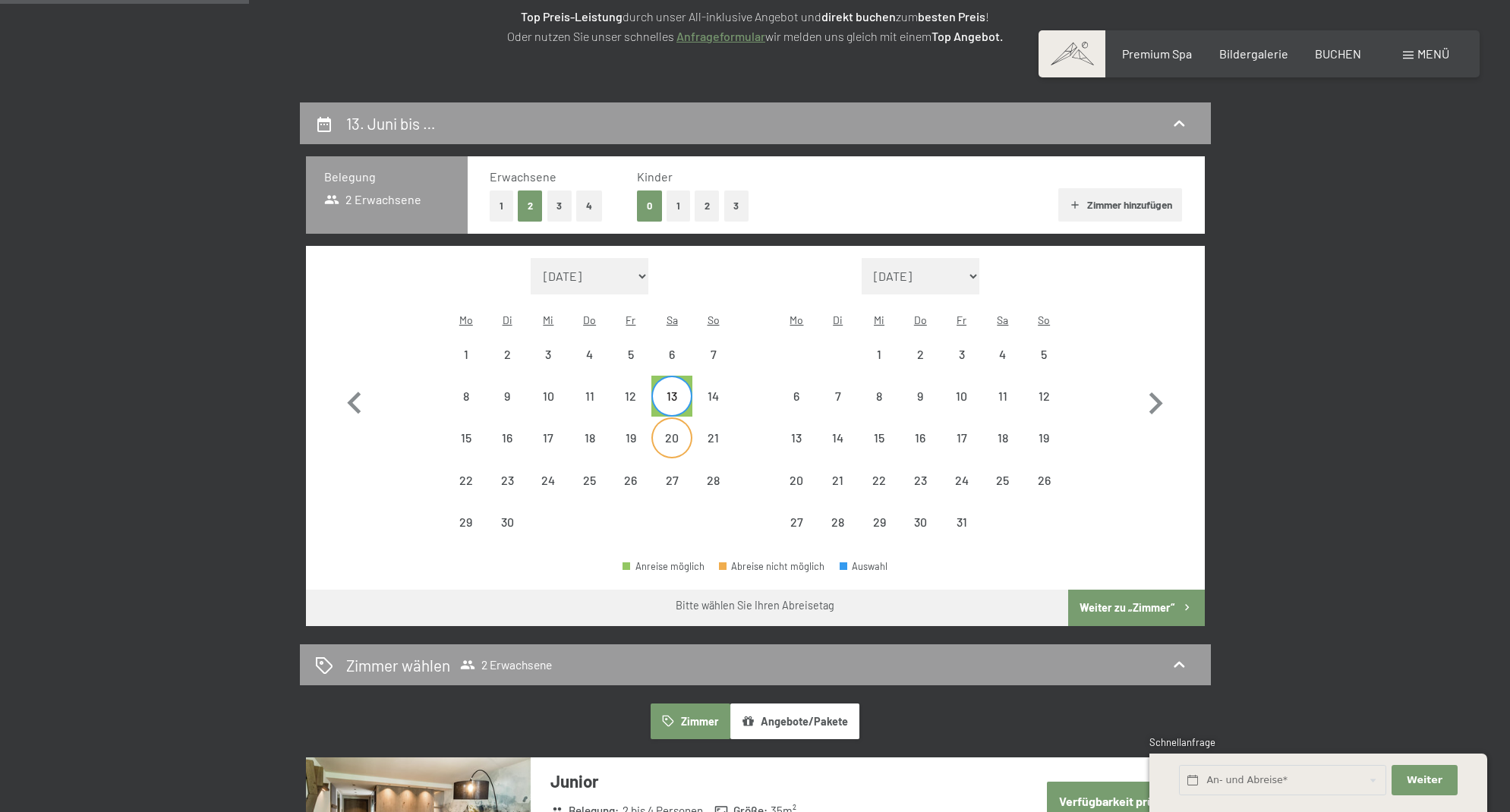
click at [676, 431] on div "20" at bounding box center [671, 450] width 38 height 38
select select "2026-06-01"
select select "2026-07-01"
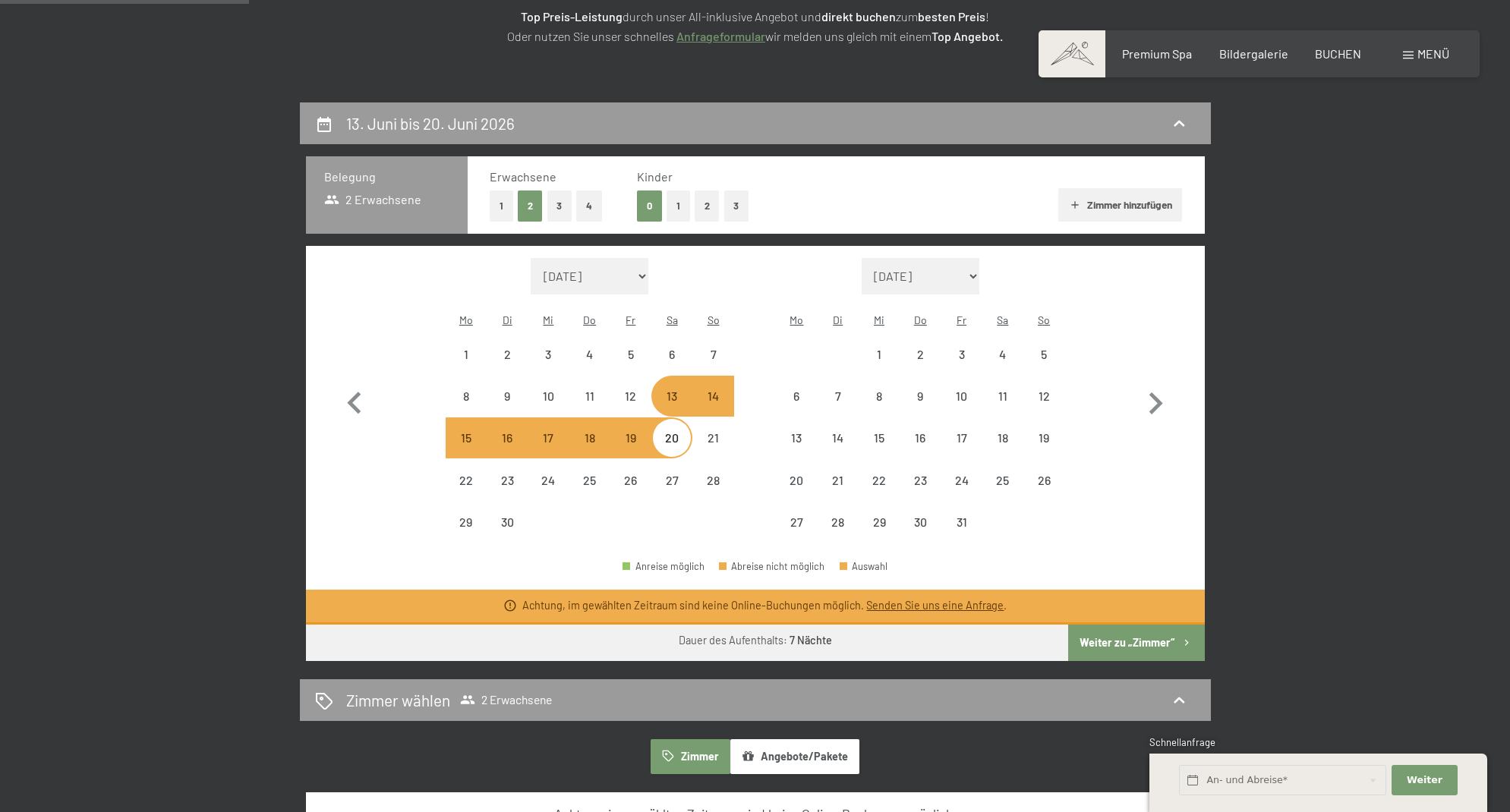
click at [1405, 54] on span at bounding box center [1408, 55] width 11 height 8
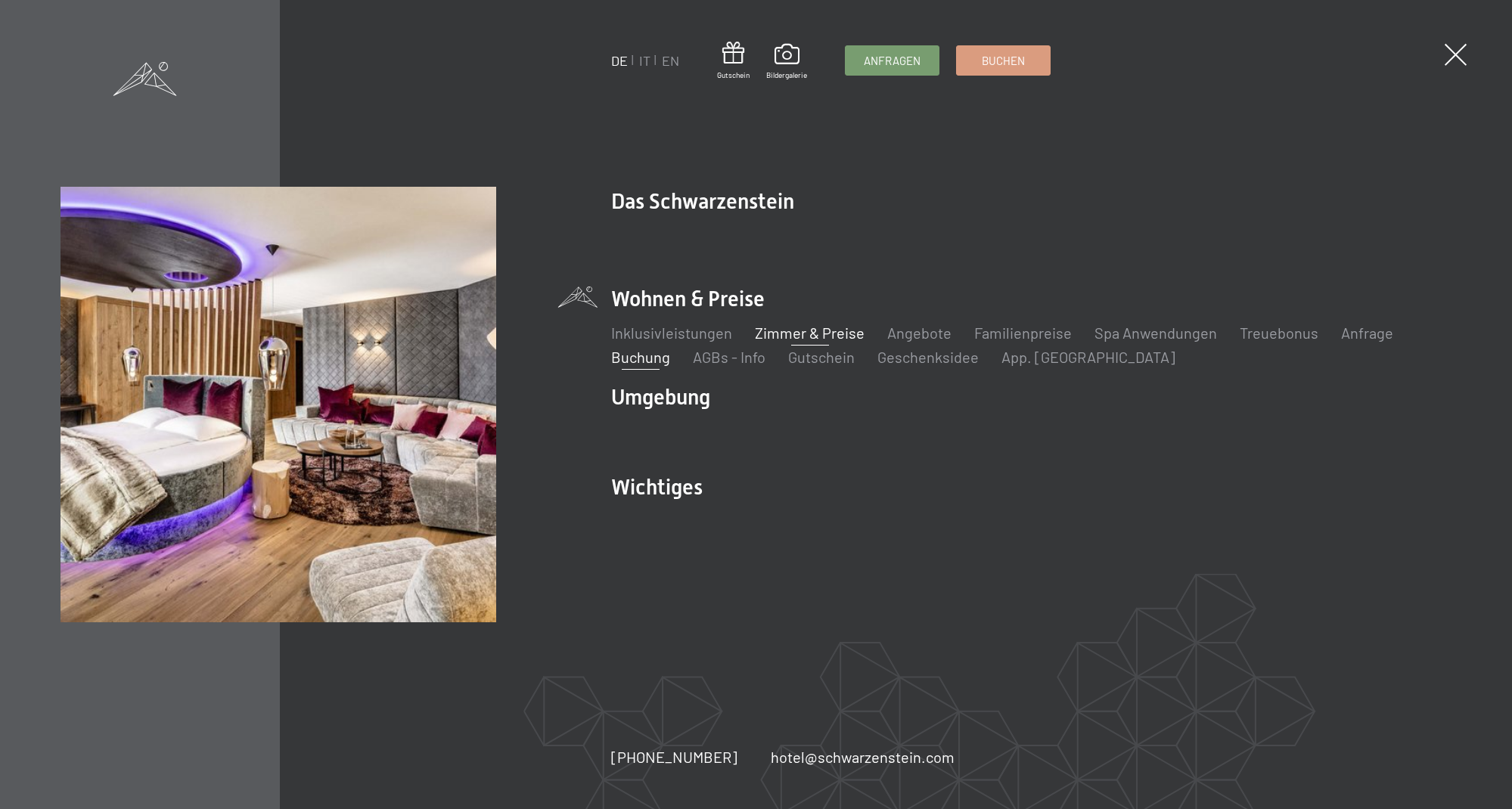
click at [792, 338] on link "Zimmer & Preise" at bounding box center [810, 333] width 110 height 18
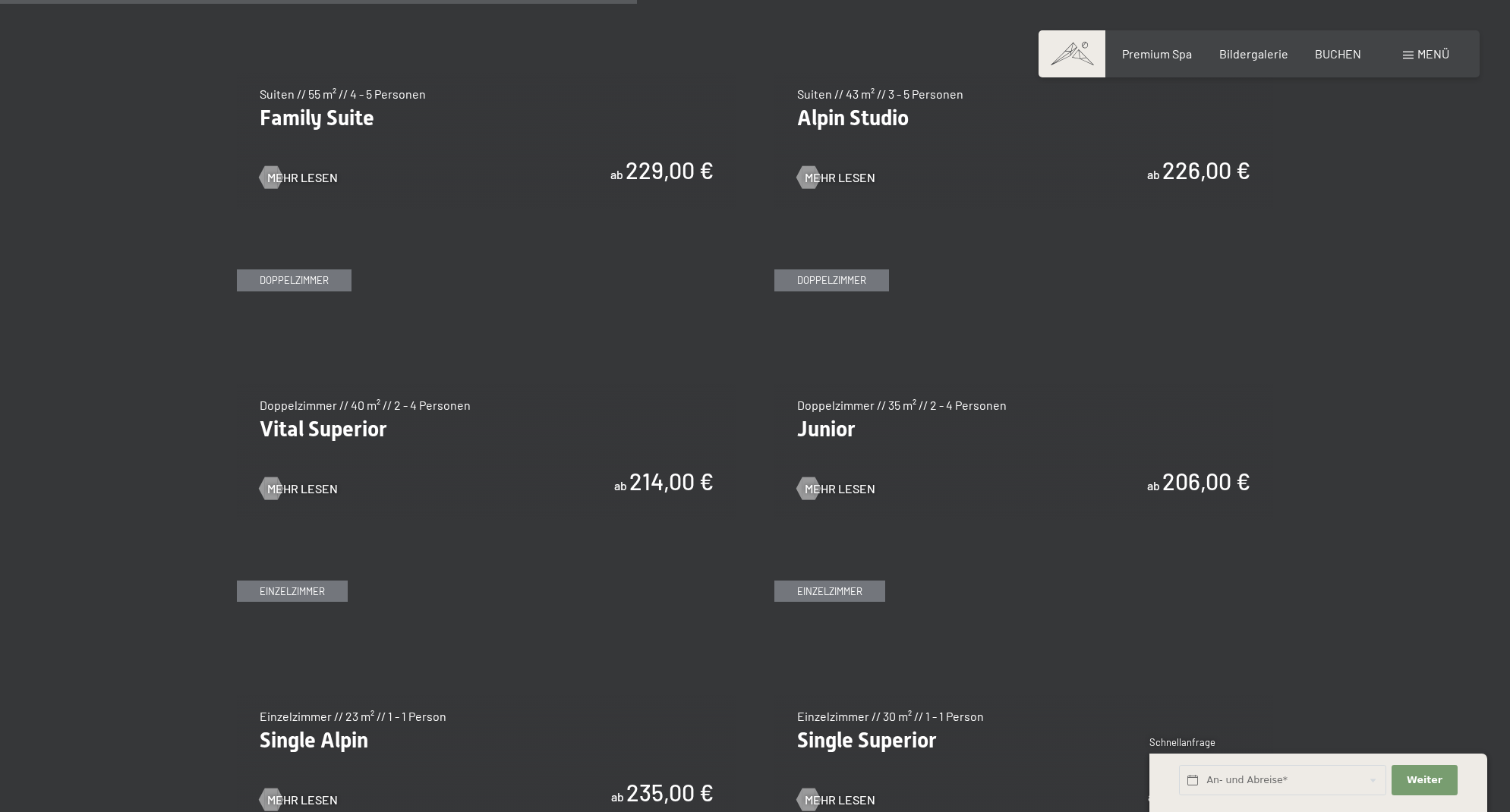
scroll to position [2015, 0]
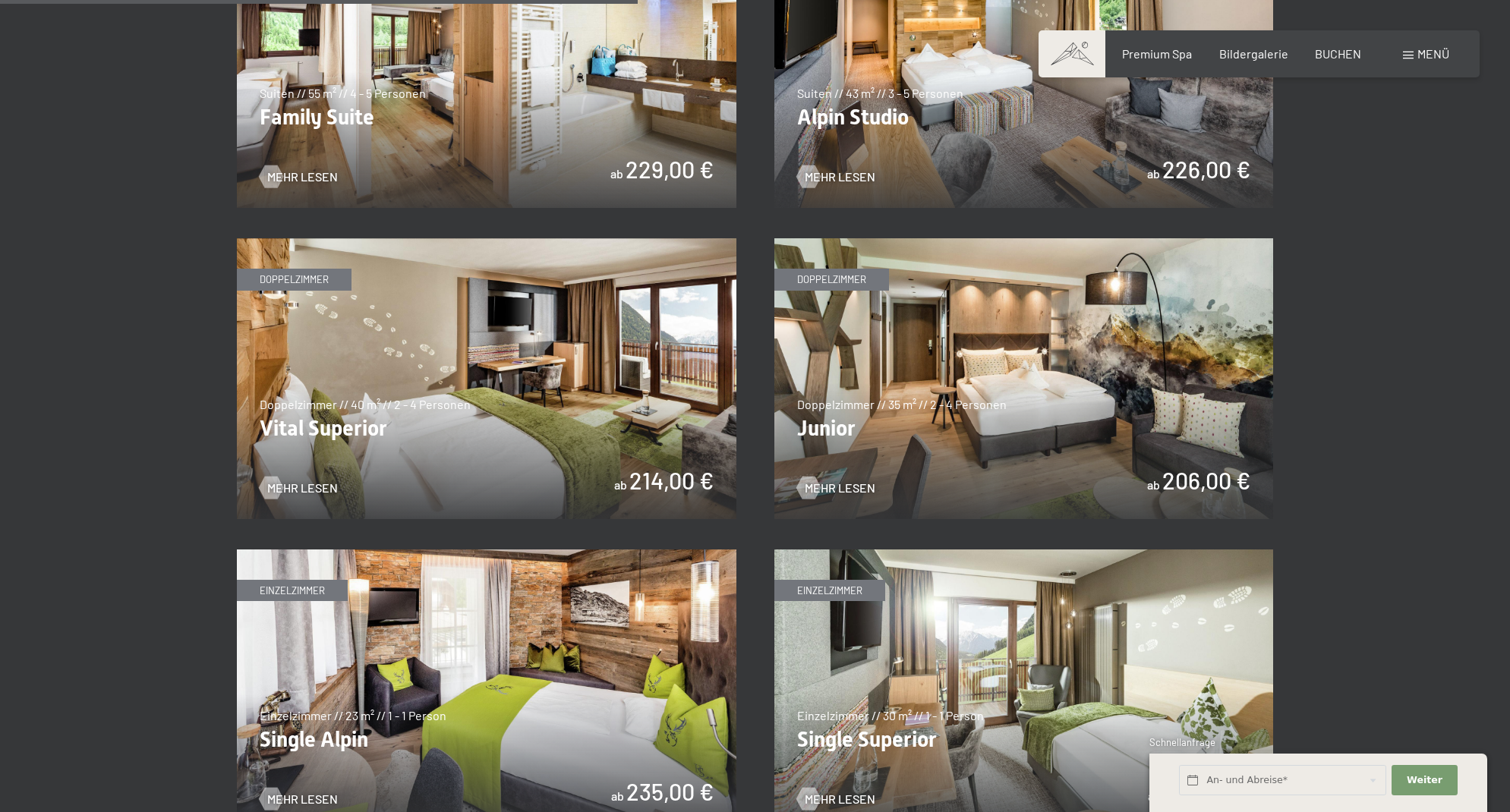
click at [913, 347] on img at bounding box center [1024, 379] width 499 height 280
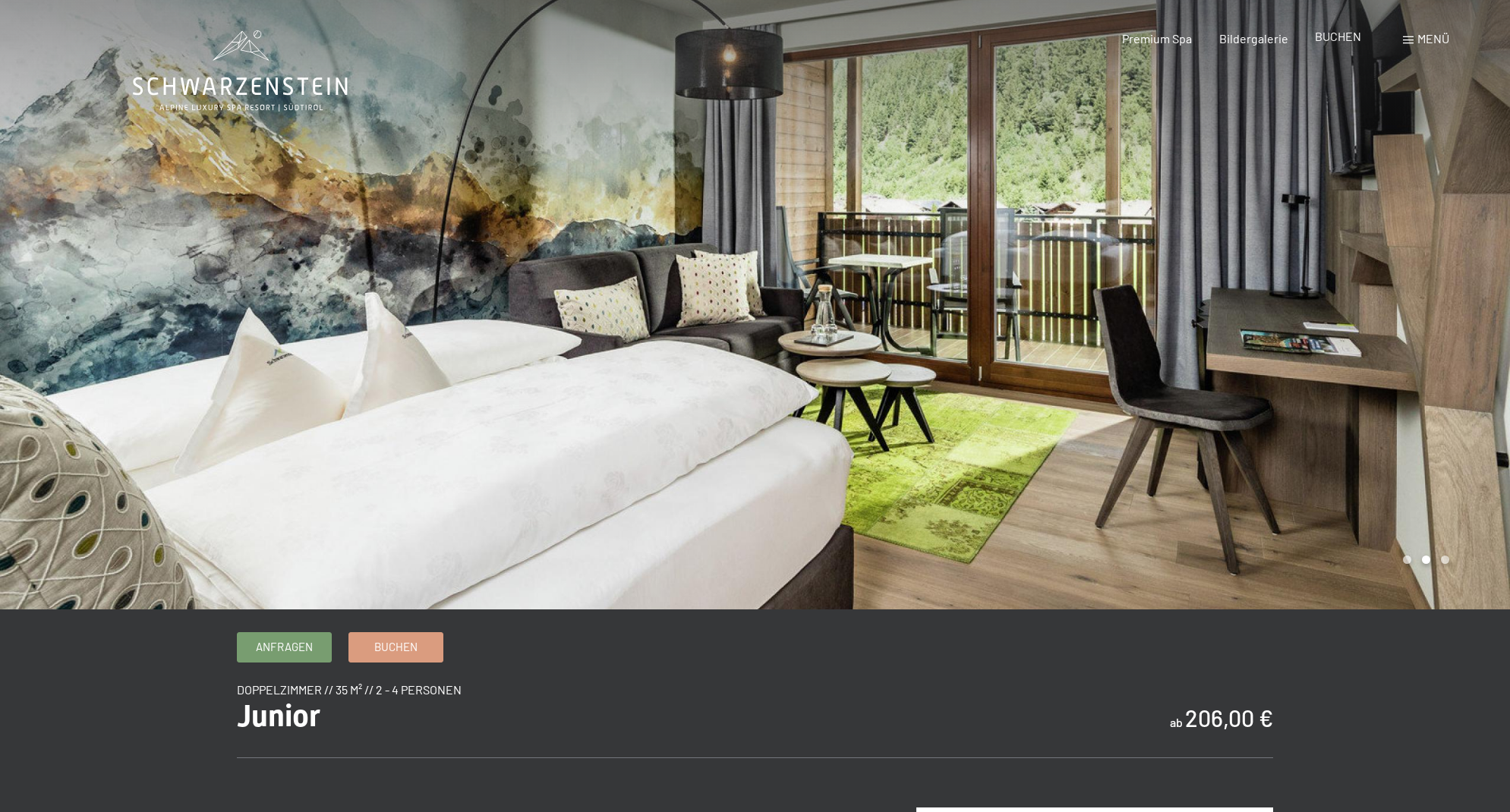
click at [1346, 40] on span "BUCHEN" at bounding box center [1337, 36] width 46 height 14
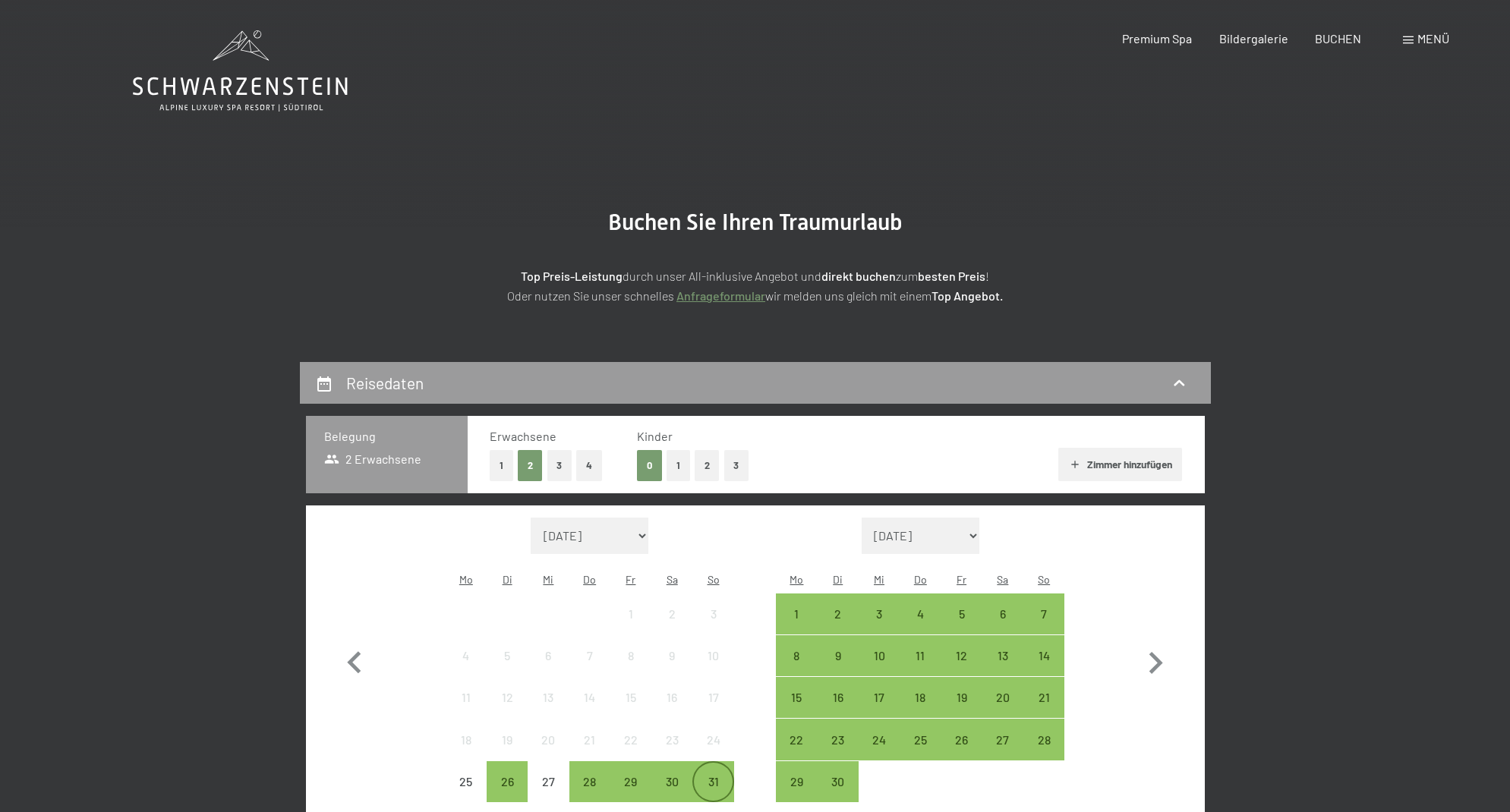
click at [722, 775] on div "31" at bounding box center [712, 794] width 38 height 38
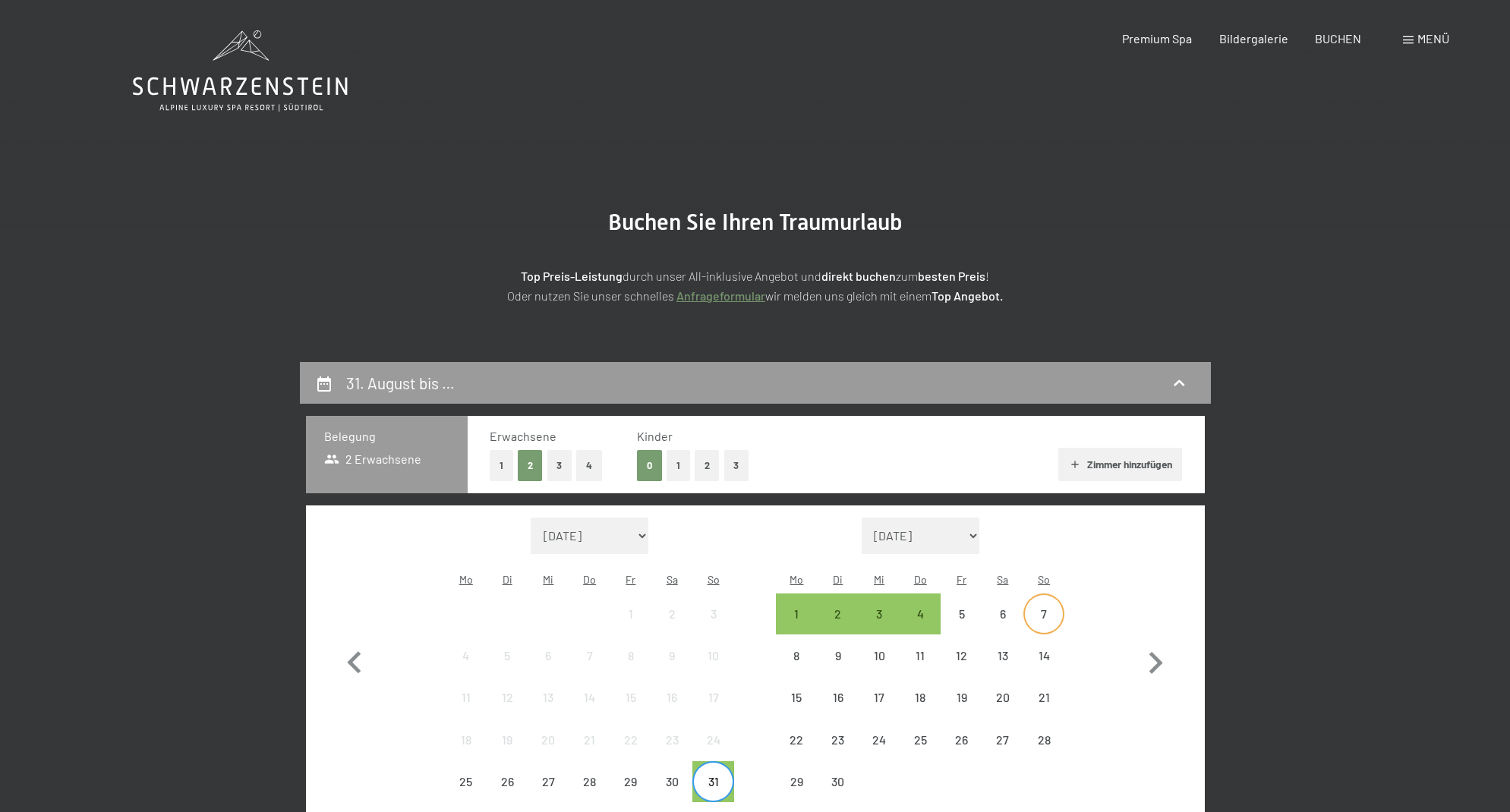
click at [1042, 608] on div "7" at bounding box center [1043, 626] width 38 height 38
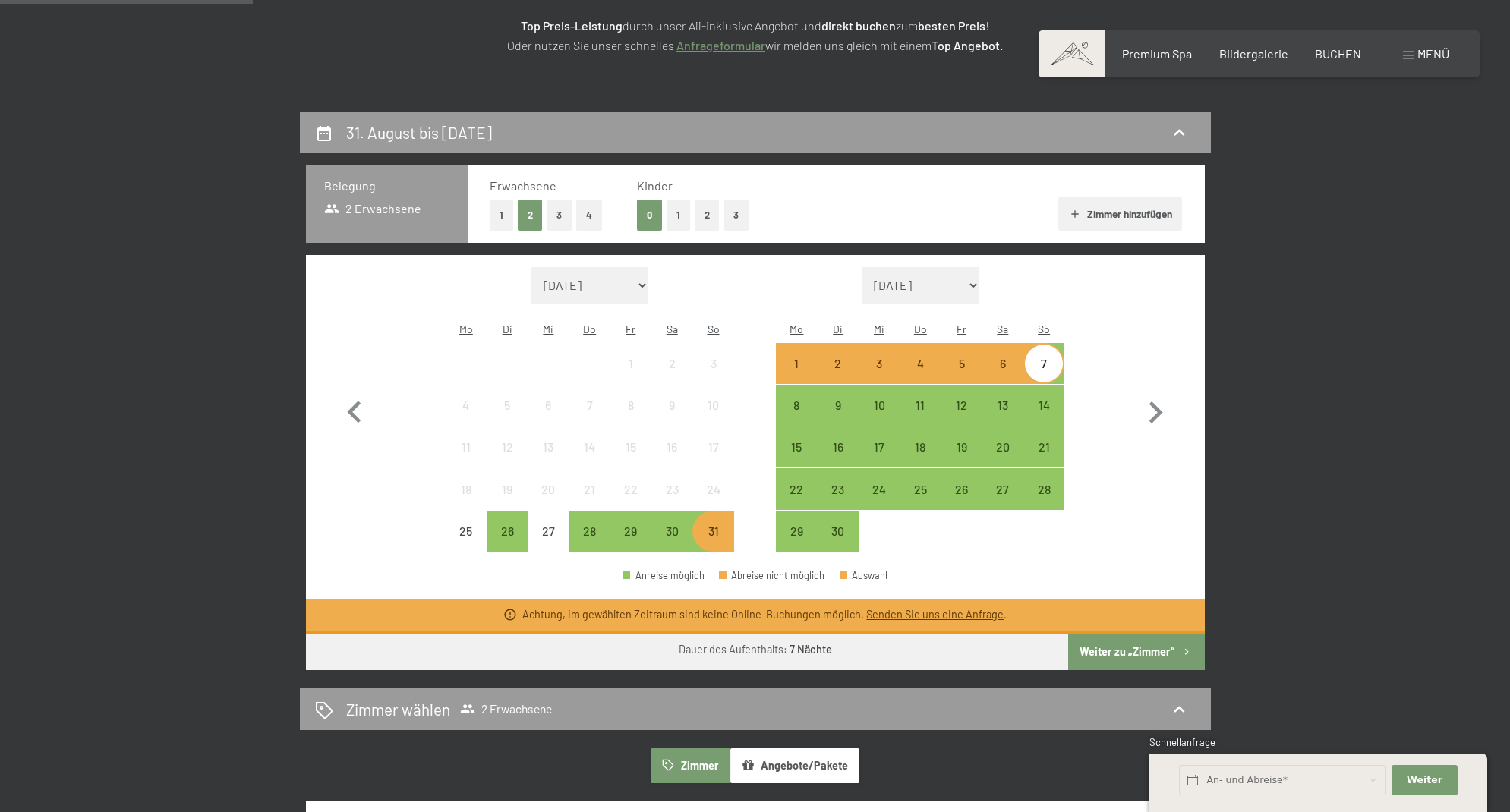
scroll to position [252, 0]
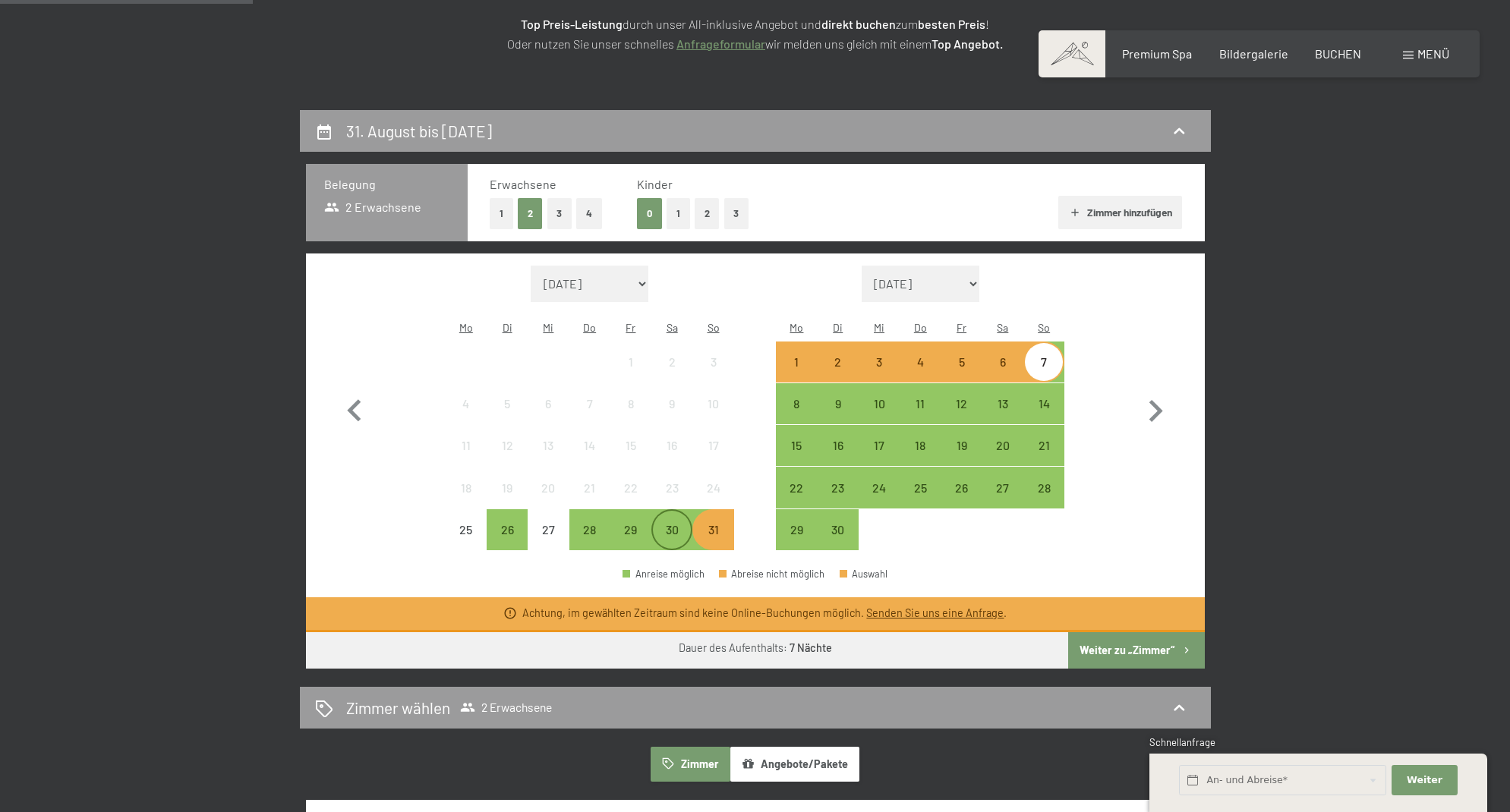
click at [674, 523] on div "30" at bounding box center [671, 542] width 38 height 38
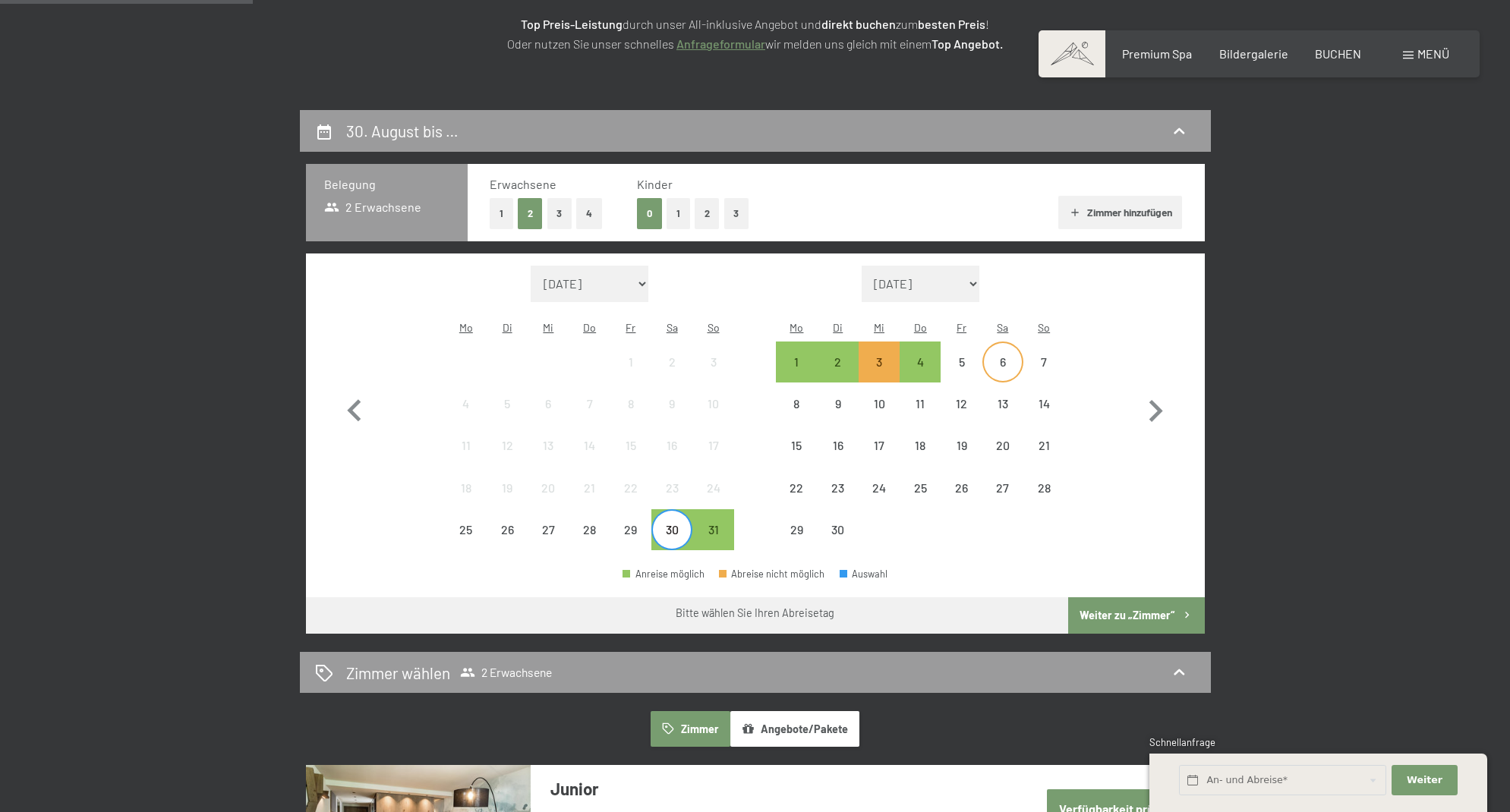
click at [998, 356] on div "6" at bounding box center [1002, 374] width 38 height 38
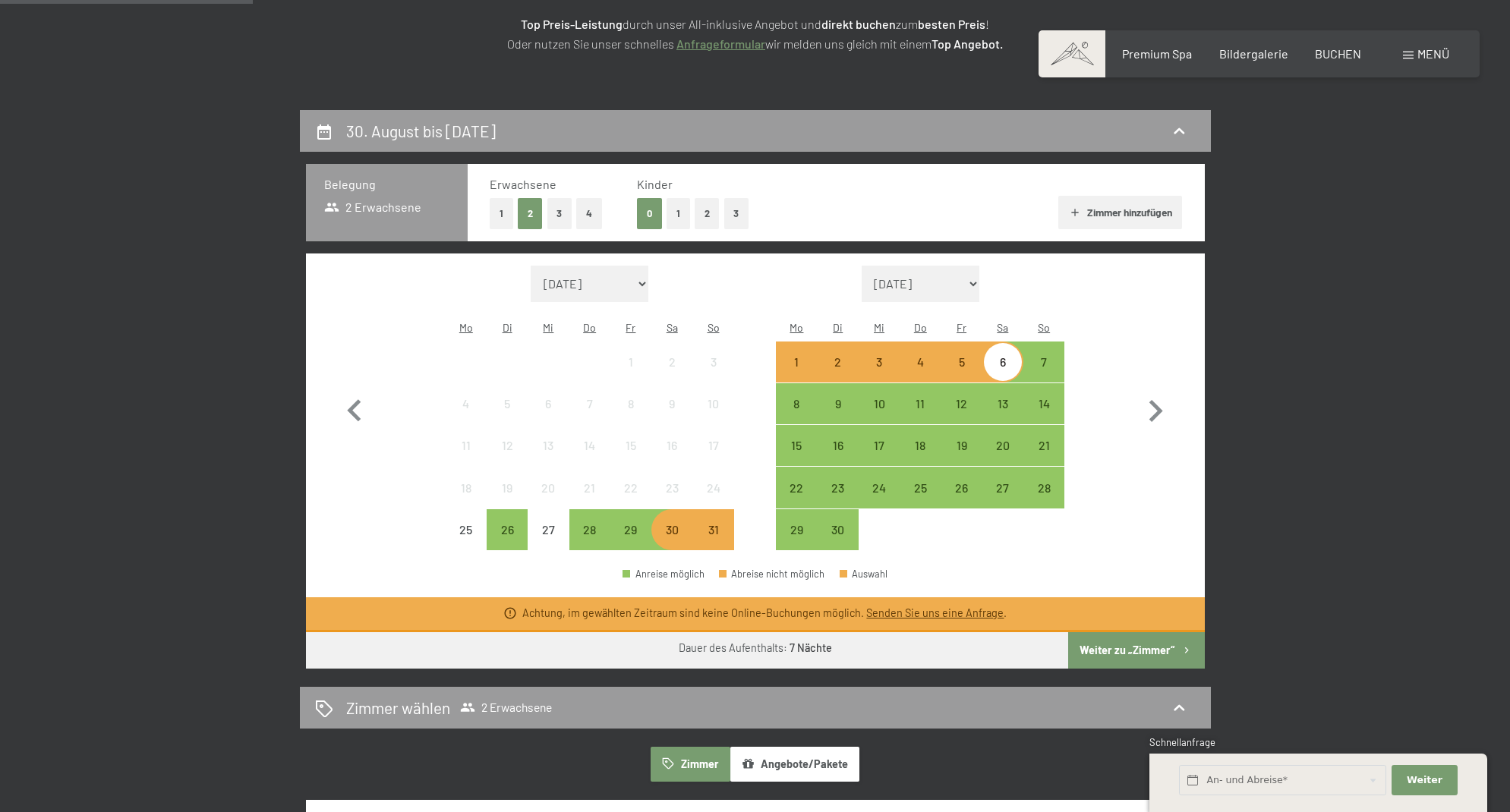
click at [967, 356] on div "5" at bounding box center [961, 374] width 38 height 38
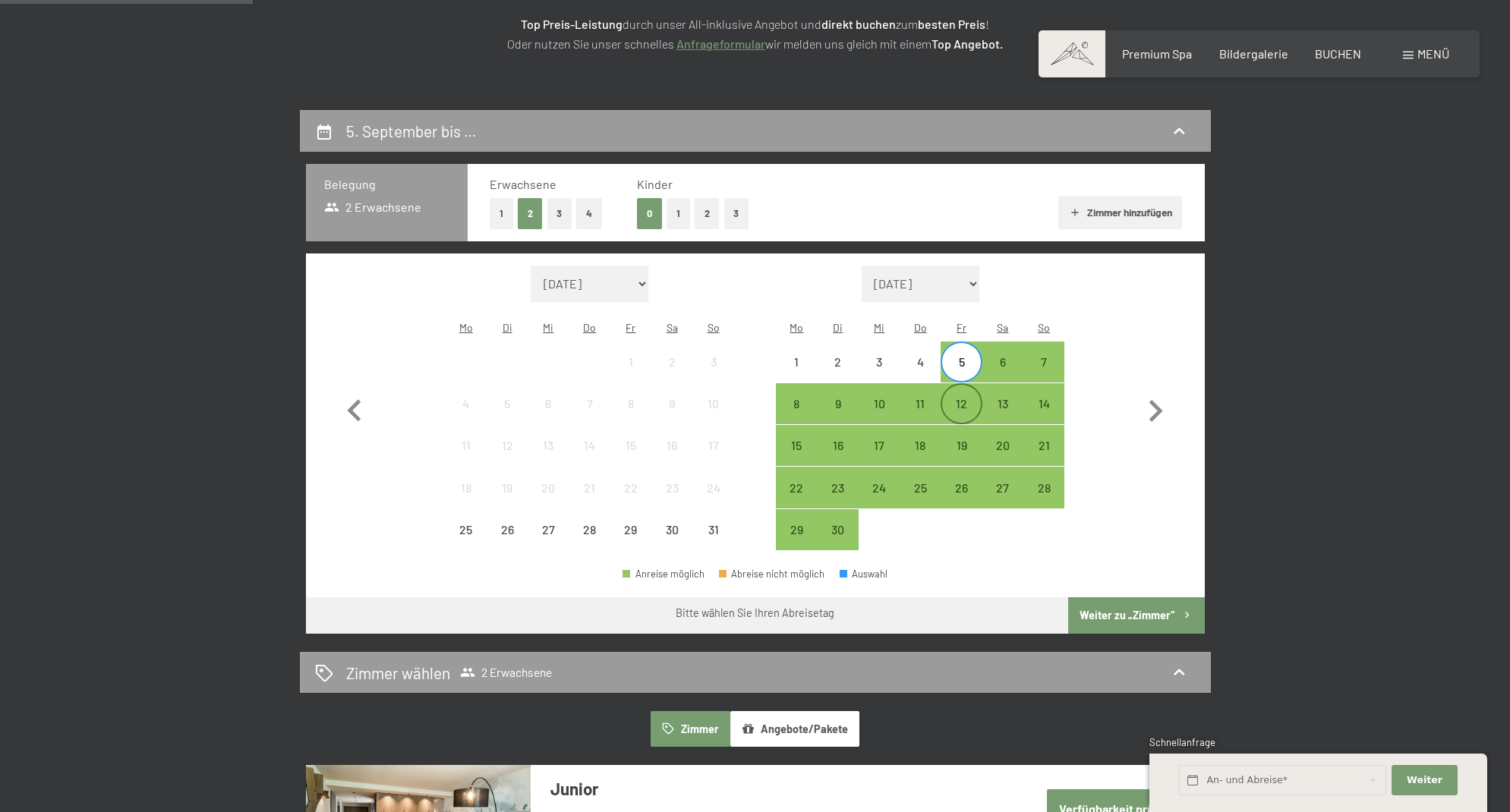
click at [962, 398] on div "12" at bounding box center [961, 416] width 38 height 38
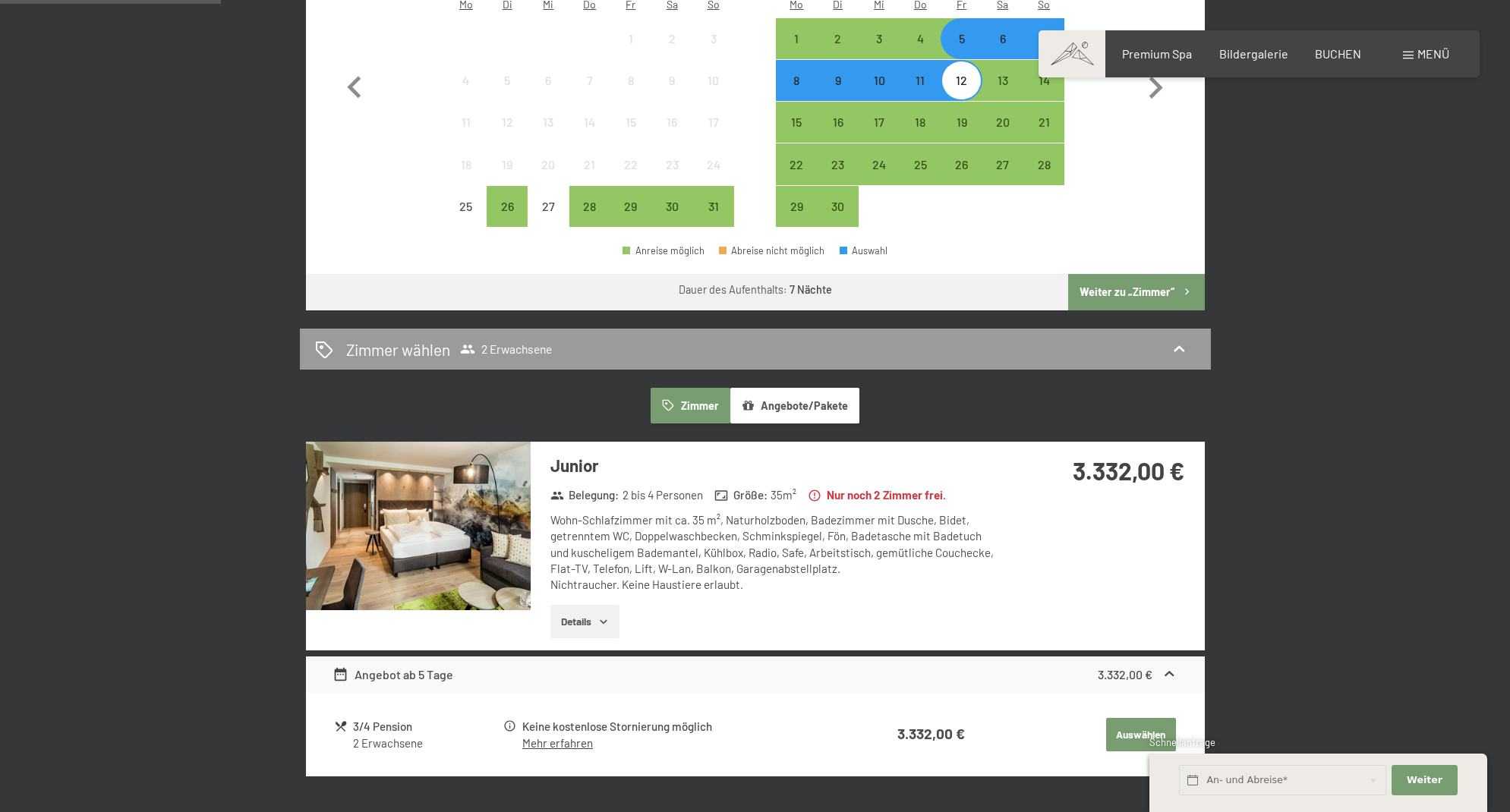
scroll to position [576, 0]
